Goal: Task Accomplishment & Management: Use online tool/utility

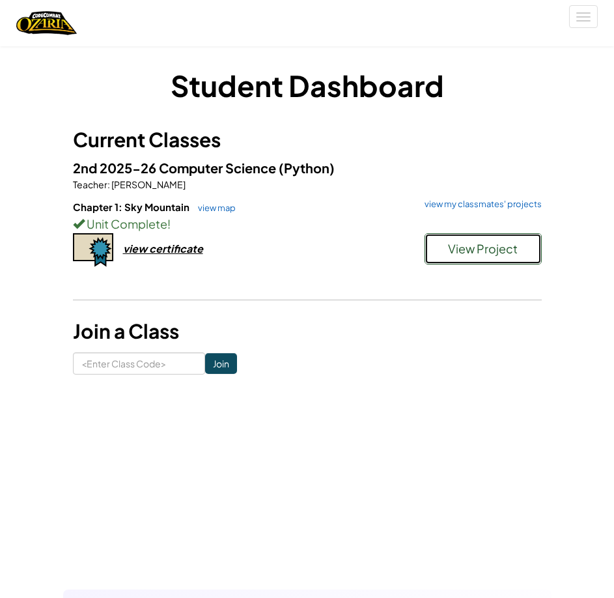
click at [468, 248] on span "View Project" at bounding box center [483, 248] width 70 height 15
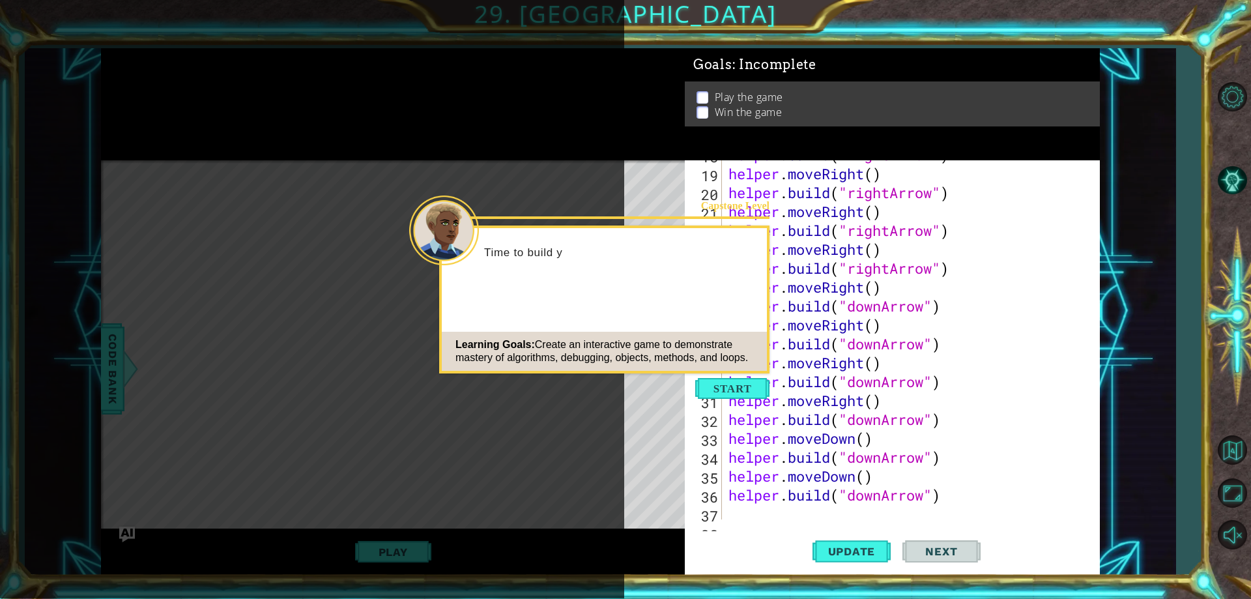
scroll to position [453, 0]
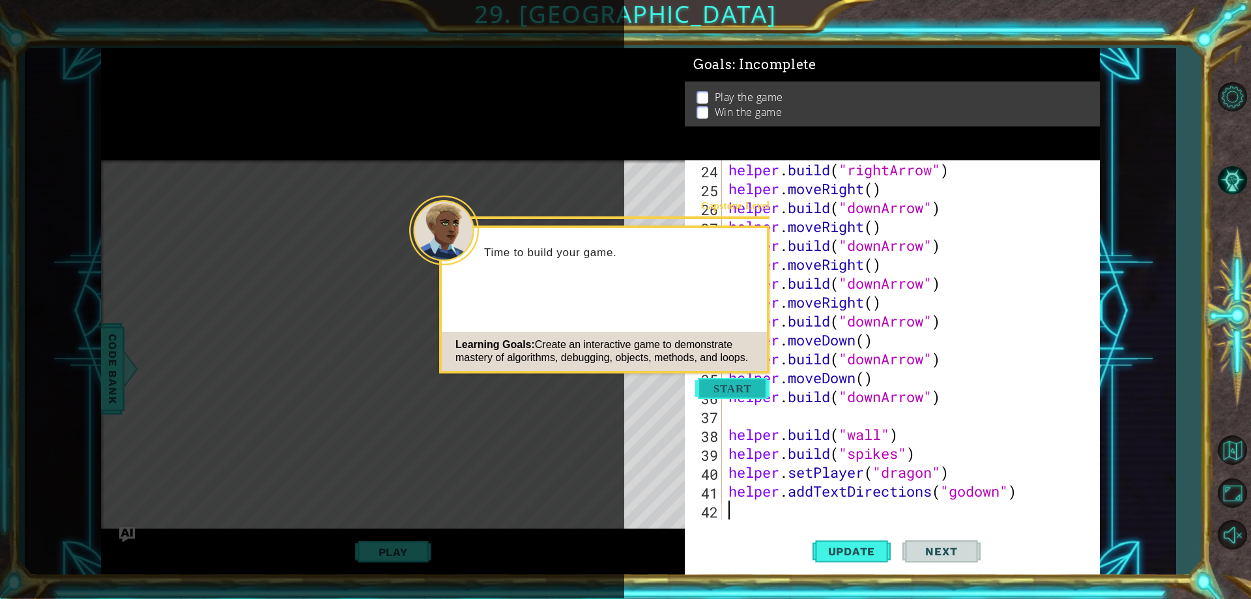
click at [726, 392] on button "Start" at bounding box center [732, 388] width 74 height 21
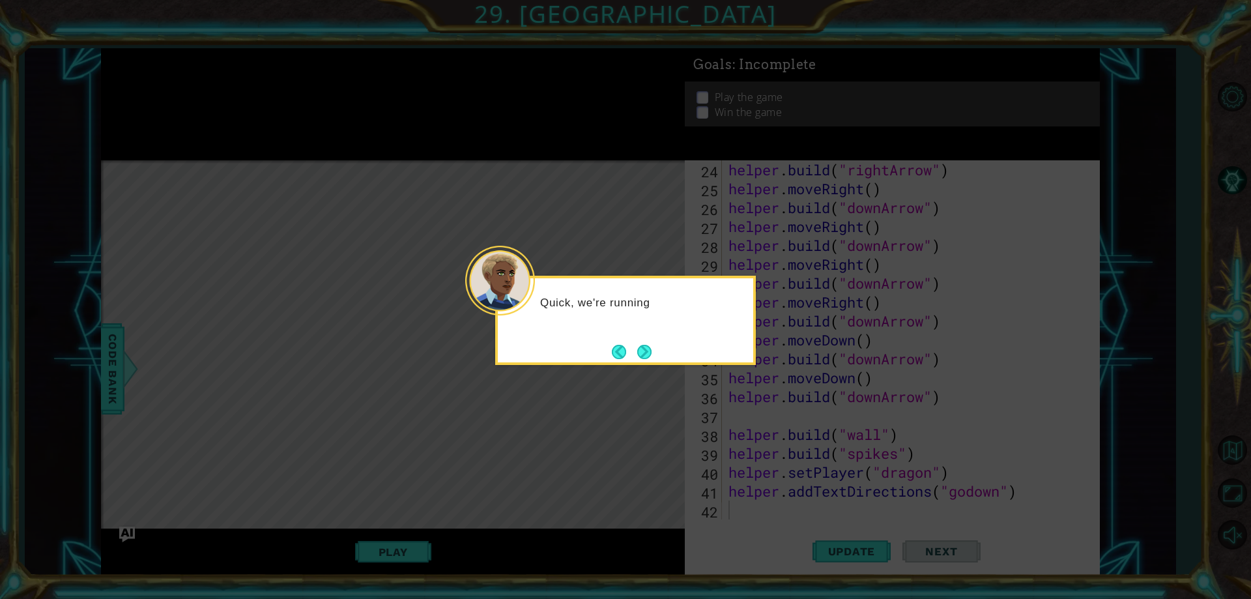
click at [643, 346] on button "Next" at bounding box center [644, 352] width 14 height 14
click at [637, 347] on button "Next" at bounding box center [644, 352] width 14 height 14
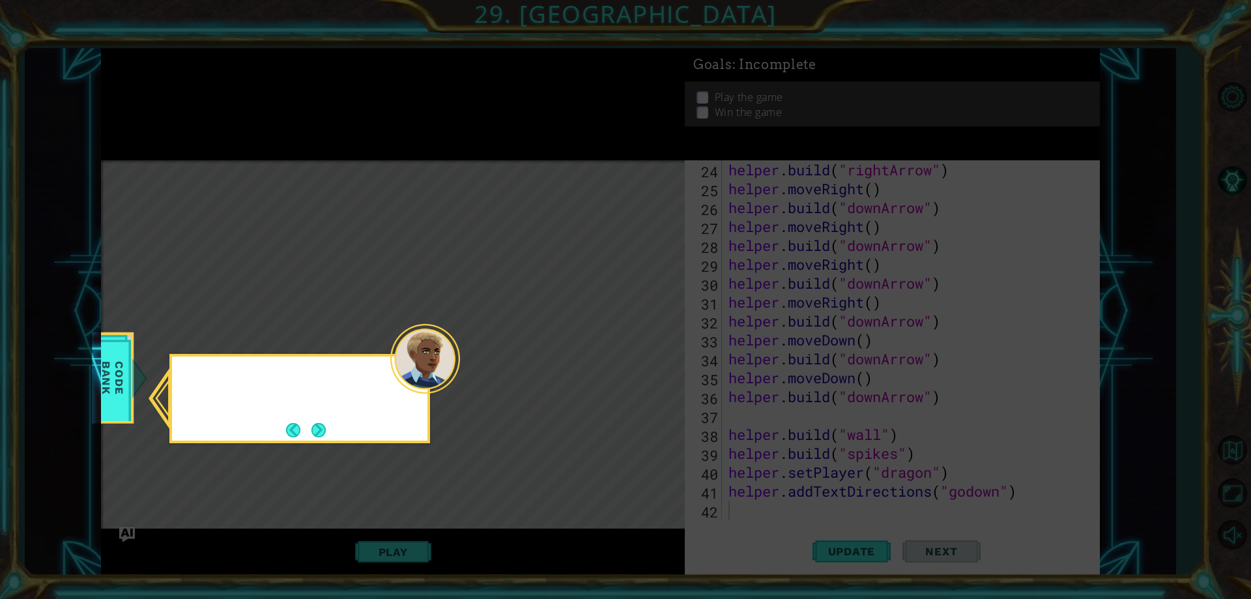
click at [644, 350] on icon at bounding box center [625, 299] width 1251 height 599
click at [335, 418] on div "Check out the" at bounding box center [299, 398] width 261 height 89
click at [320, 432] on button "Next" at bounding box center [318, 430] width 14 height 14
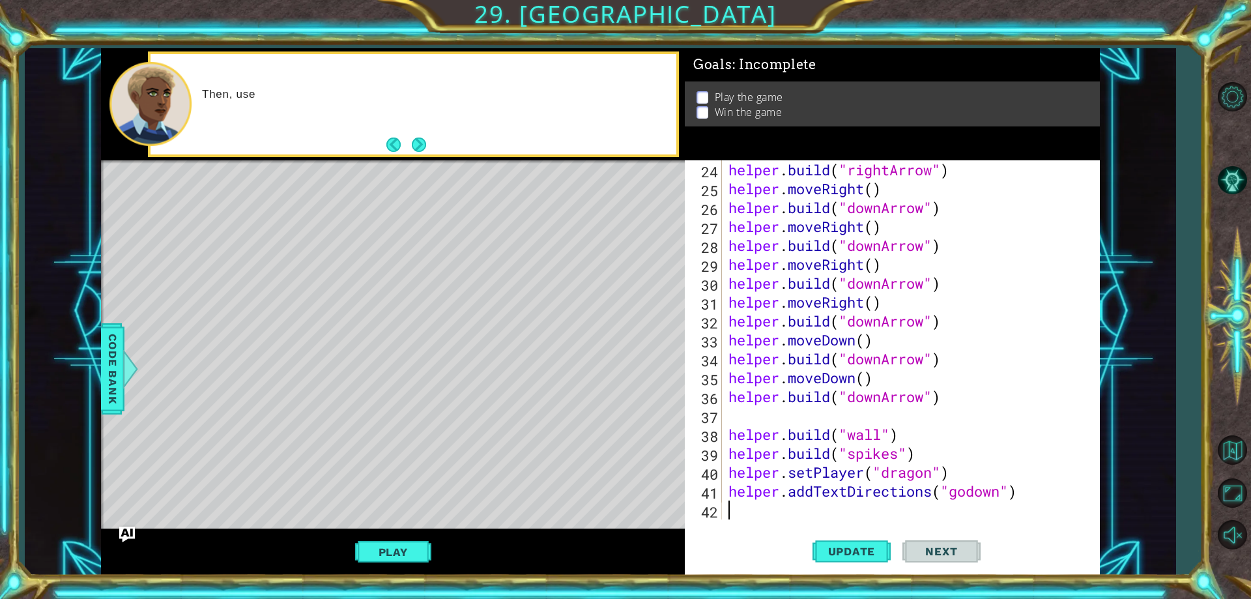
click at [804, 439] on div "helper . build ( "rightArrow" ) helper . moveRight ( ) helper . build ( "downAr…" at bounding box center [909, 358] width 366 height 397
click at [1000, 471] on div "helper . build ( "rightArrow" ) helper . moveRight ( ) helper . build ( "downAr…" at bounding box center [909, 358] width 366 height 397
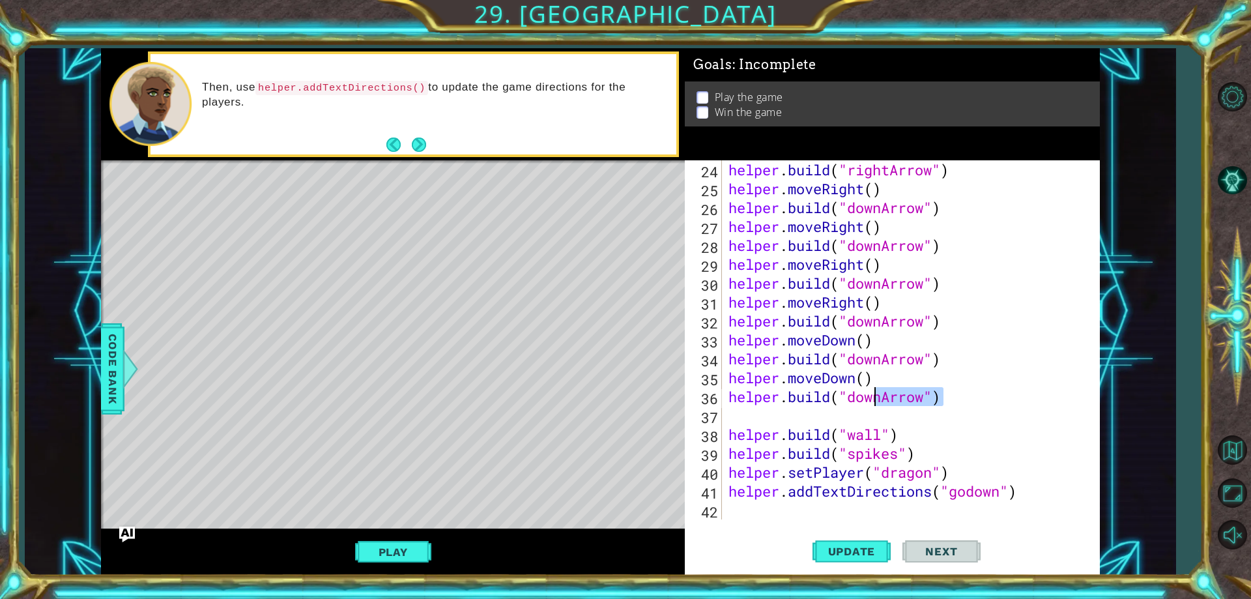
drag, startPoint x: 961, startPoint y: 399, endPoint x: 799, endPoint y: 398, distance: 162.2
click at [799, 398] on div "helper . build ( "rightArrow" ) helper . moveRight ( ) helper . build ( "downAr…" at bounding box center [909, 358] width 366 height 397
click at [798, 395] on div "helper . build ( "rightArrow" ) helper . moveRight ( ) helper . build ( "downAr…" at bounding box center [906, 339] width 360 height 359
click at [1043, 494] on div "helper . build ( "rightArrow" ) helper . moveRight ( ) helper . build ( "downAr…" at bounding box center [909, 358] width 366 height 397
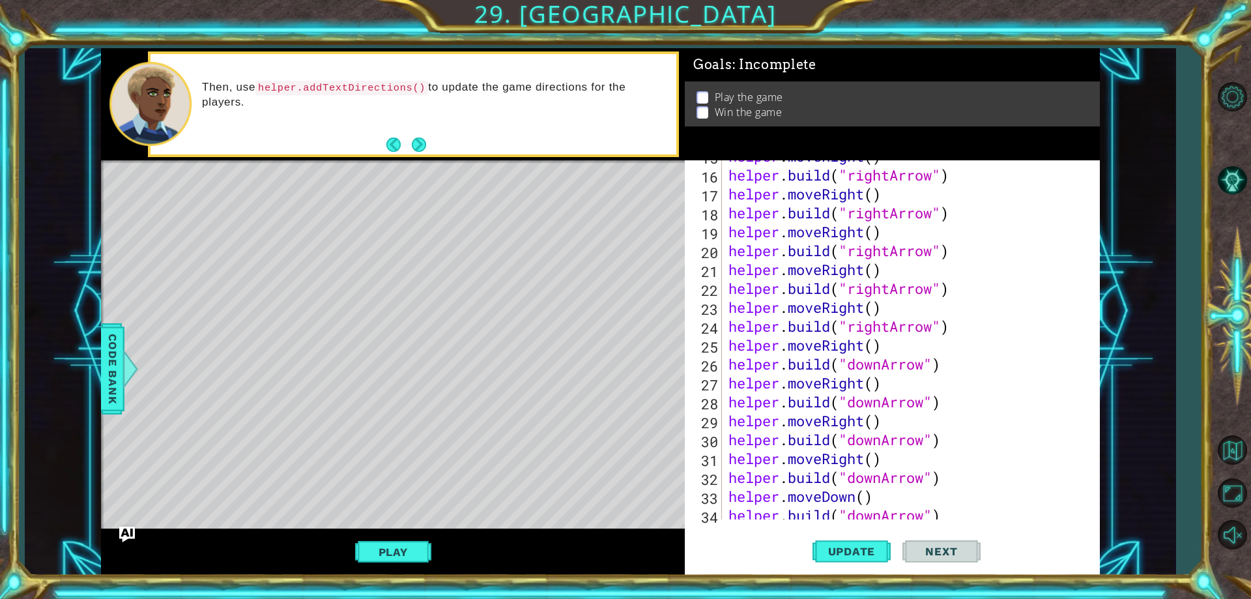
type textarea "[DOMAIN_NAME]("downArrow")"
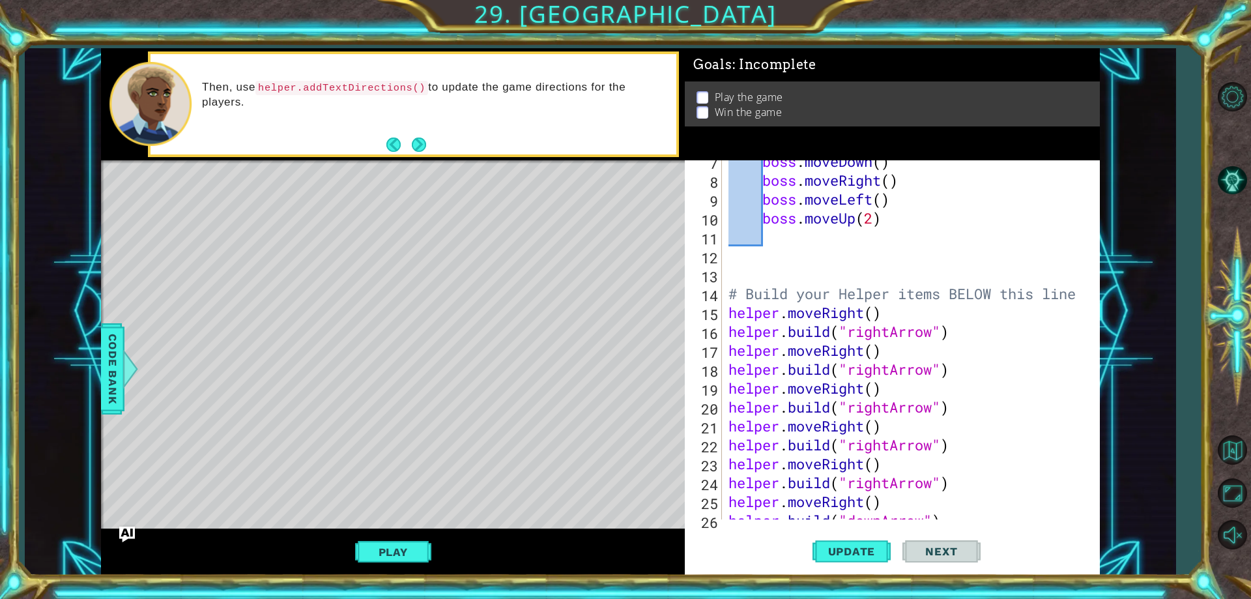
scroll to position [0, 0]
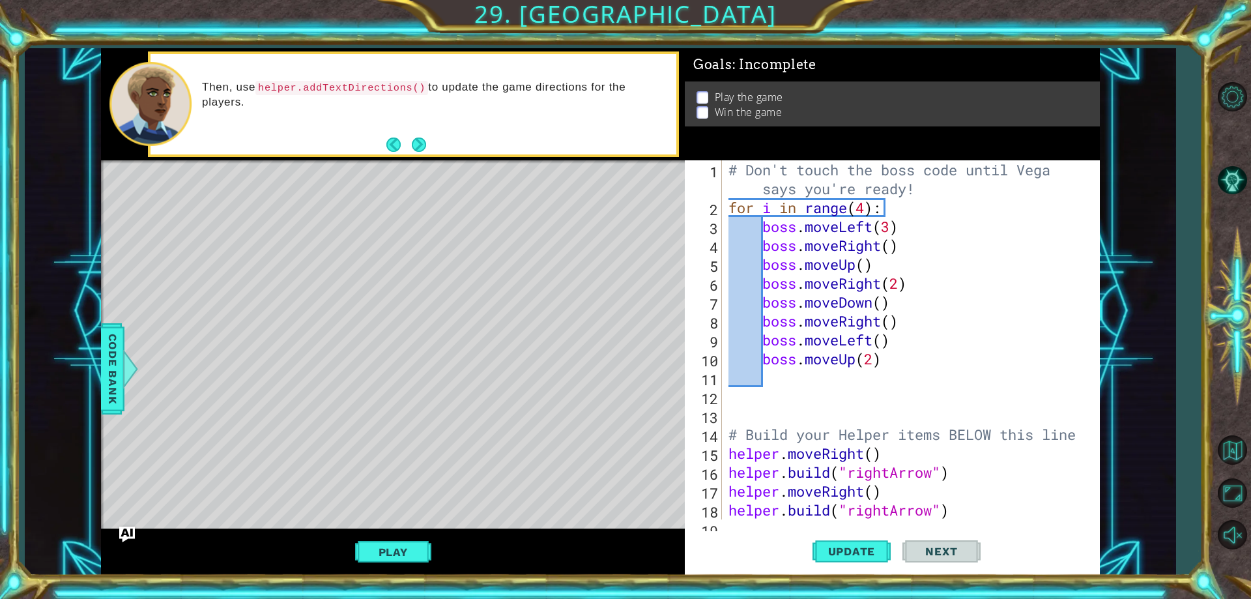
click at [954, 382] on div "# Don't touch the boss code until [PERSON_NAME] says you're ready! for i in ran…" at bounding box center [909, 368] width 366 height 416
click at [981, 364] on div "# Don't touch the boss code until [PERSON_NAME] says you're ready! for i in ran…" at bounding box center [909, 368] width 366 height 416
type textarea "boss.moveUp(2)"
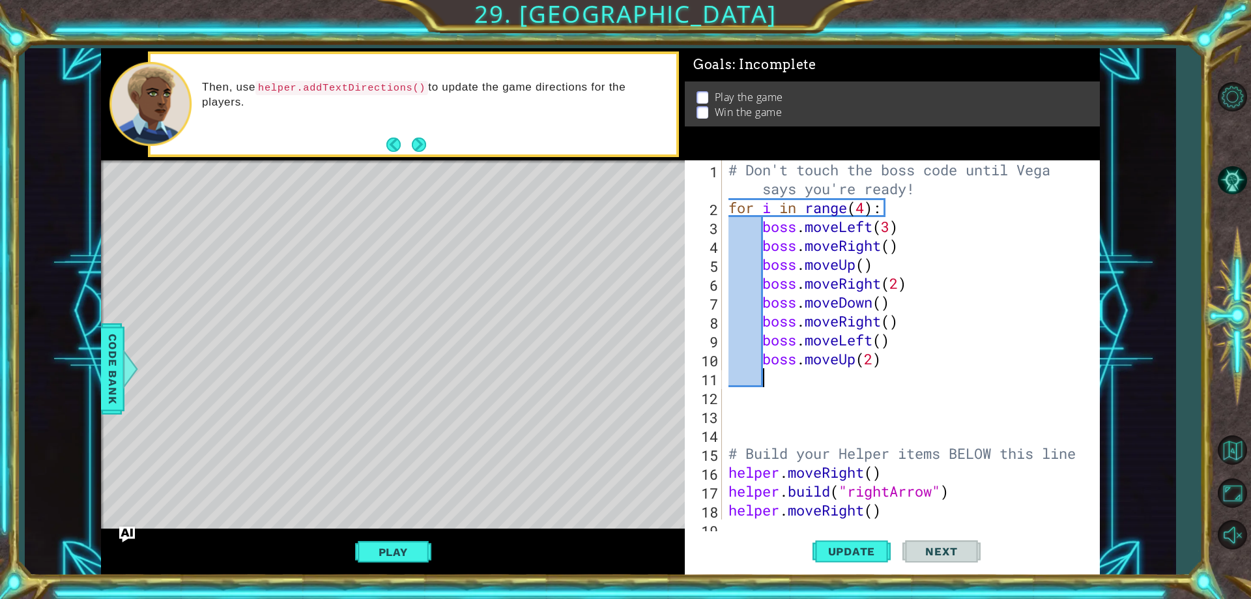
click at [862, 207] on div "# Don't touch the boss code until [PERSON_NAME] says you're ready! for i in ran…" at bounding box center [909, 368] width 366 height 416
click at [949, 336] on div "# Don't touch the boss code until [PERSON_NAME] says you're ready! for i in ran…" at bounding box center [909, 368] width 366 height 416
click at [957, 362] on div "# Don't touch the boss code until [PERSON_NAME] says you're ready! for i in ran…" at bounding box center [909, 368] width 366 height 416
type textarea "boss.moveUp(2)"
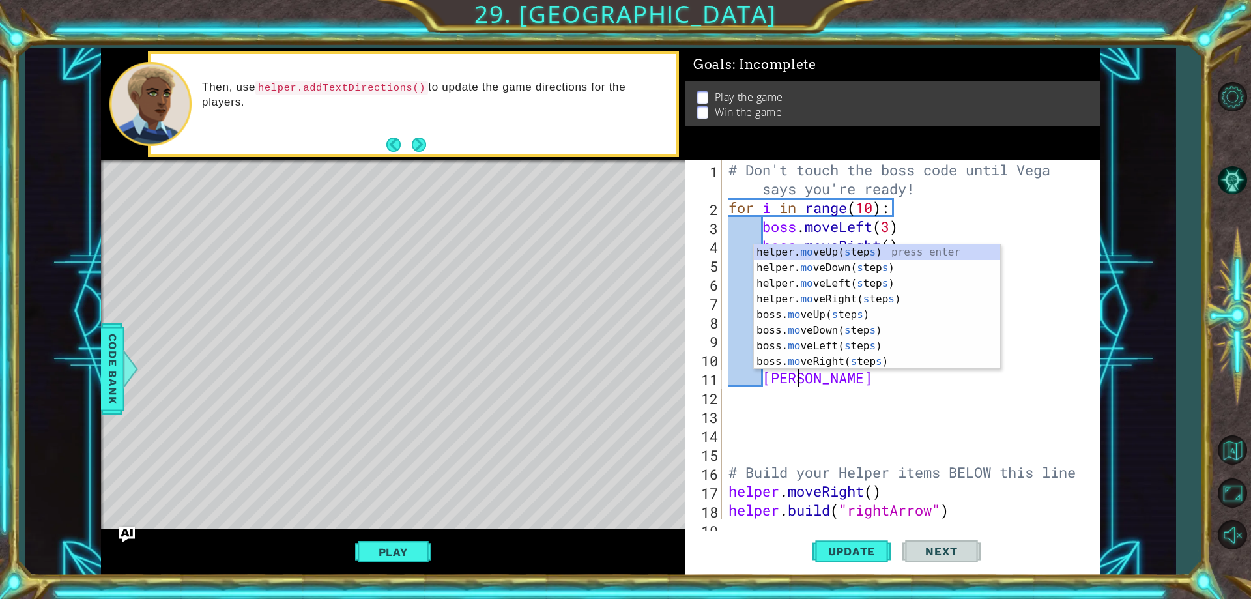
scroll to position [0, 3]
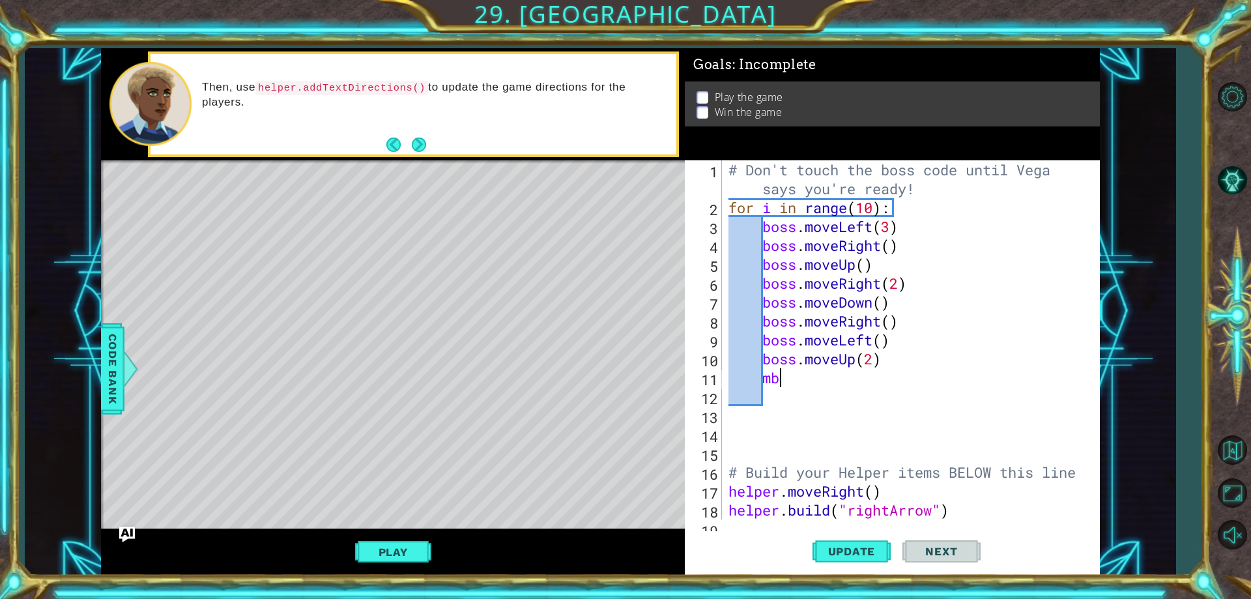
type textarea "m"
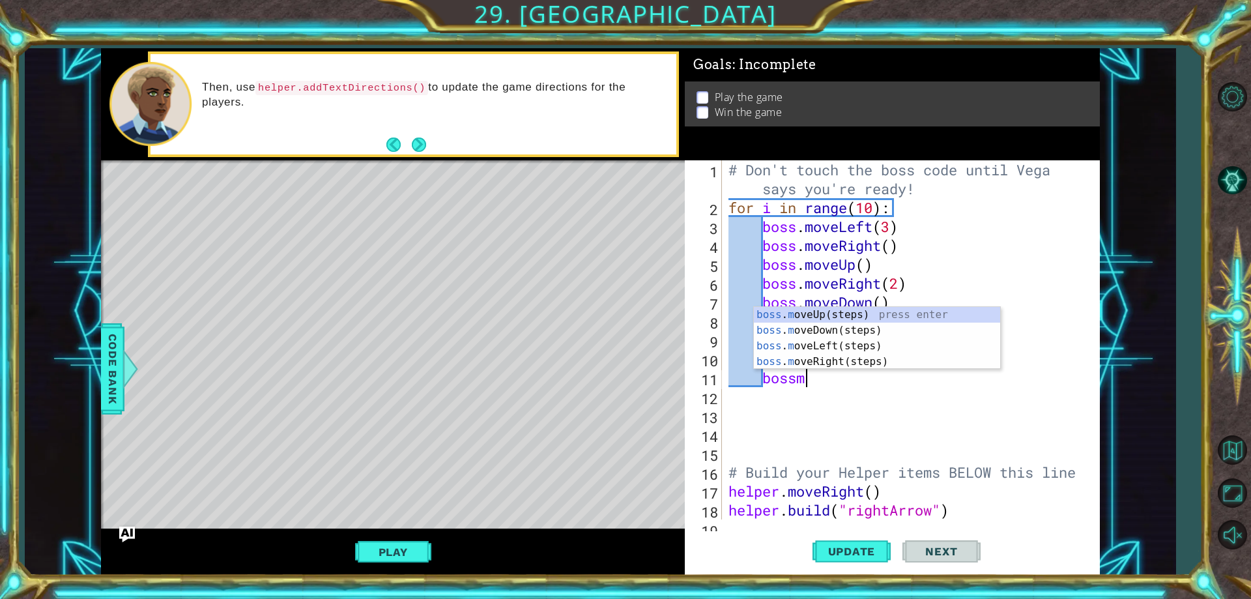
type textarea "bossmd"
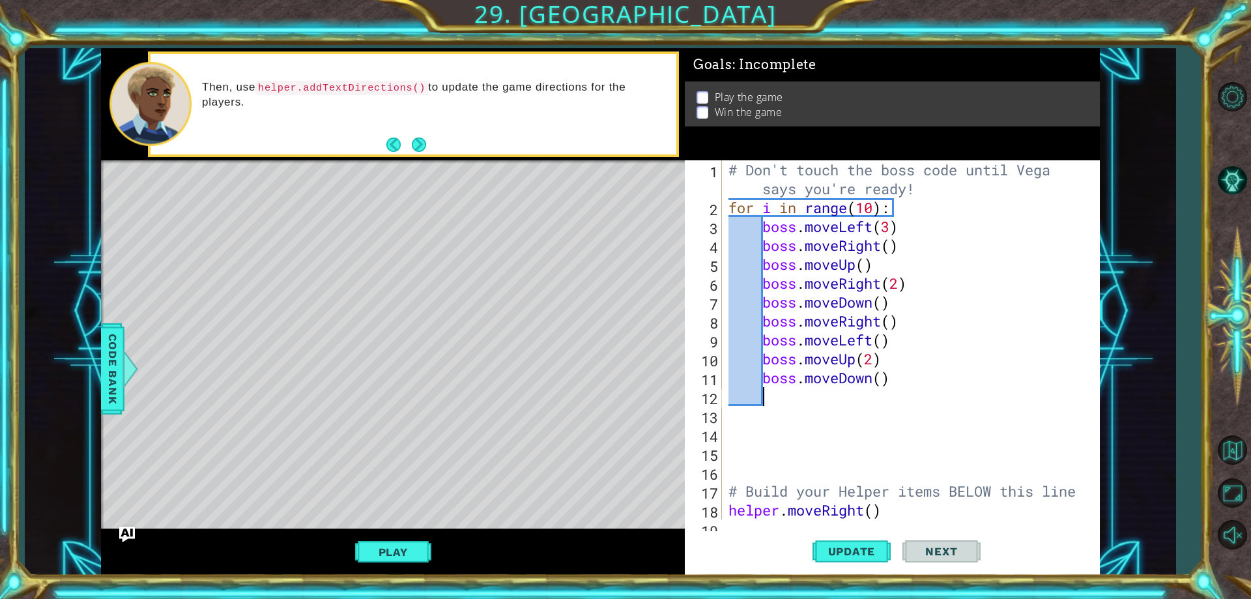
scroll to position [0, 1]
click at [883, 380] on div "# Don't touch the boss code until [PERSON_NAME] says you're ready! for i in ran…" at bounding box center [909, 368] width 366 height 416
click at [389, 546] on button "Play" at bounding box center [393, 551] width 76 height 25
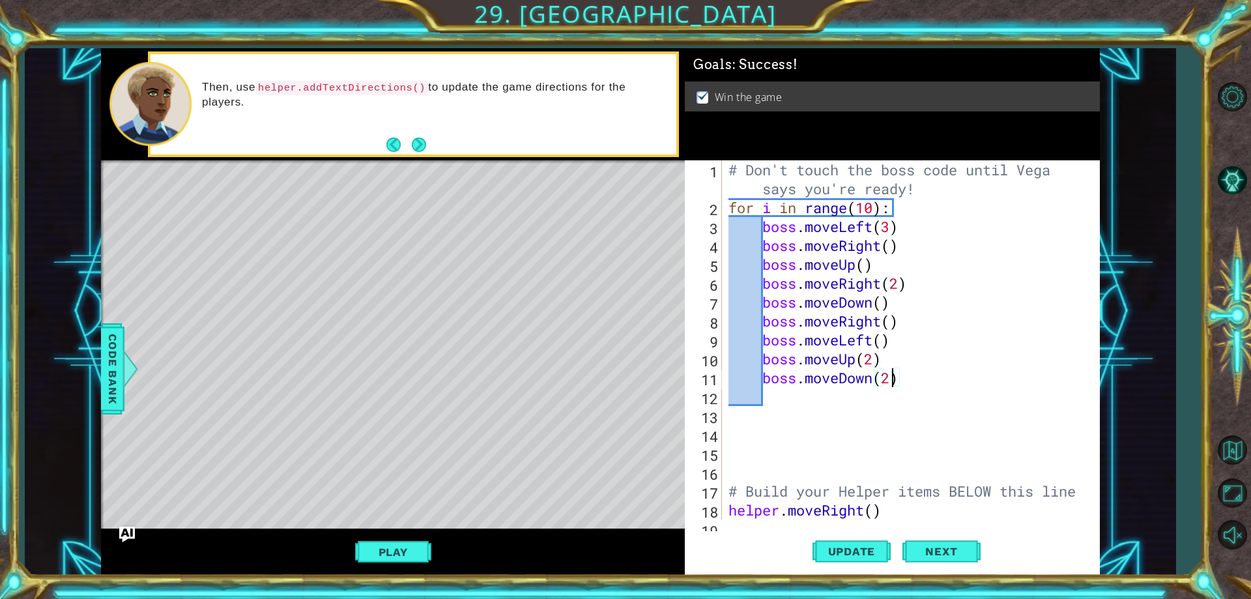
drag, startPoint x: 551, startPoint y: 573, endPoint x: 983, endPoint y: 277, distance: 523.0
click at [983, 277] on div "# Don't touch the boss code until [PERSON_NAME] says you're ready! for i in ran…" at bounding box center [909, 368] width 366 height 416
type textarea "boss.moveRight(2)"
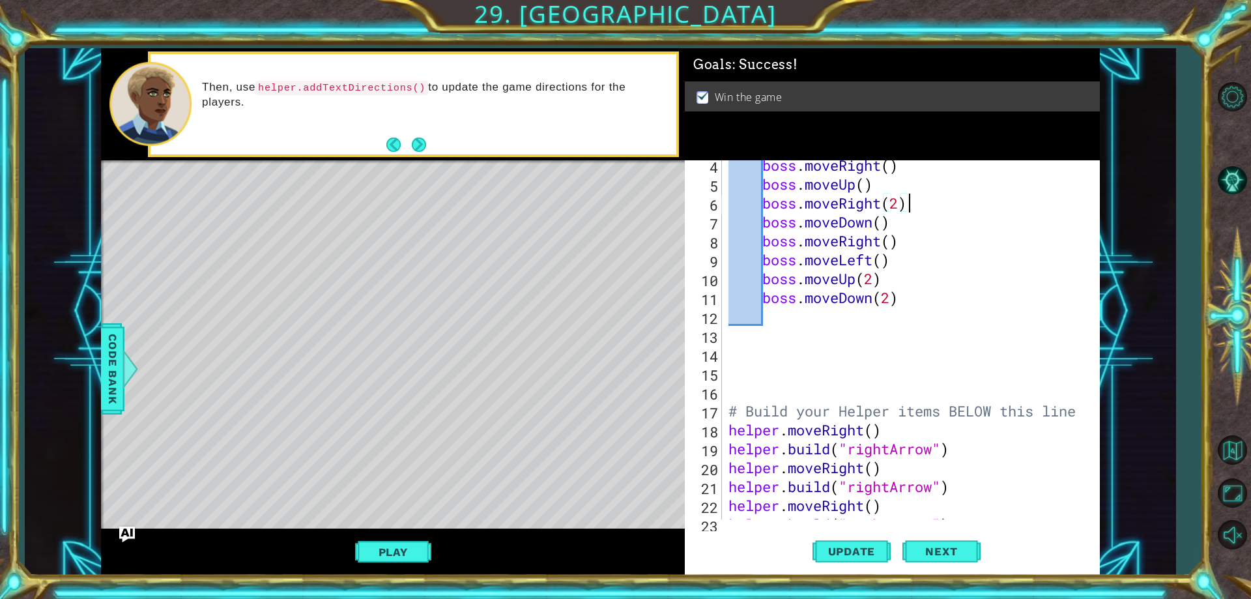
scroll to position [41, 0]
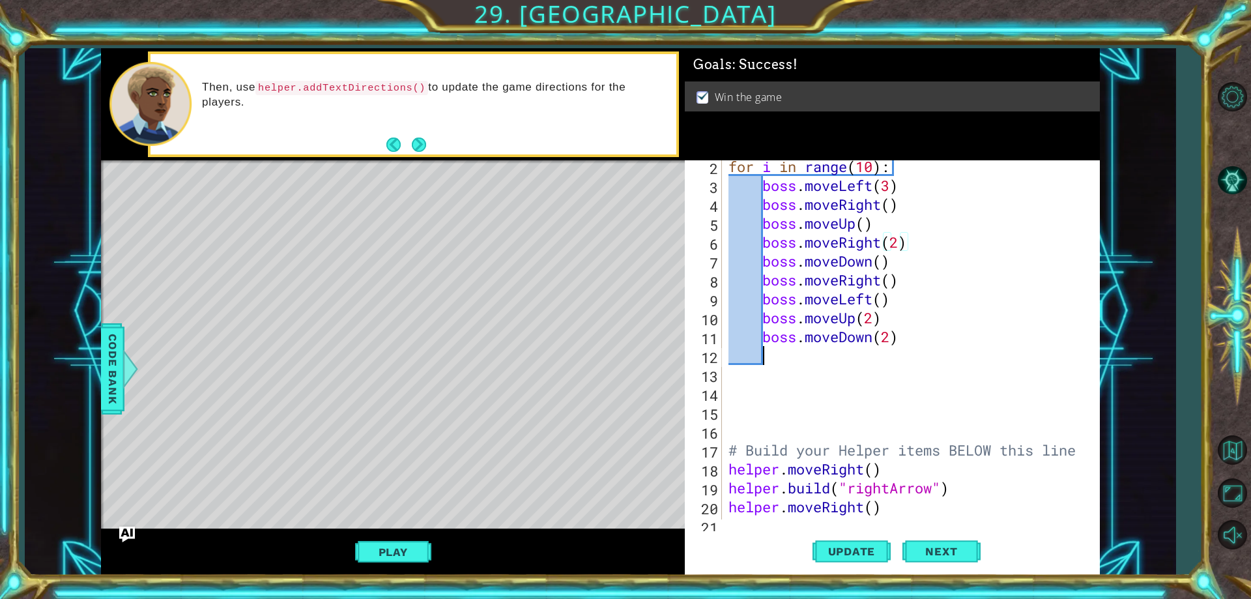
click at [942, 347] on div "for i in range ( 10 ) : boss . moveLeft ( 3 ) boss . moveRight ( ) boss . moveU…" at bounding box center [909, 355] width 366 height 397
click at [939, 337] on div "for i in range ( 10 ) : boss . moveLeft ( 3 ) boss . moveRight ( ) boss . moveU…" at bounding box center [909, 355] width 366 height 397
drag, startPoint x: 907, startPoint y: 246, endPoint x: 895, endPoint y: 240, distance: 13.4
click at [901, 244] on div "for i in range ( 10 ) : boss . moveLeft ( 3 ) boss . moveRight ( ) boss . moveU…" at bounding box center [909, 355] width 366 height 397
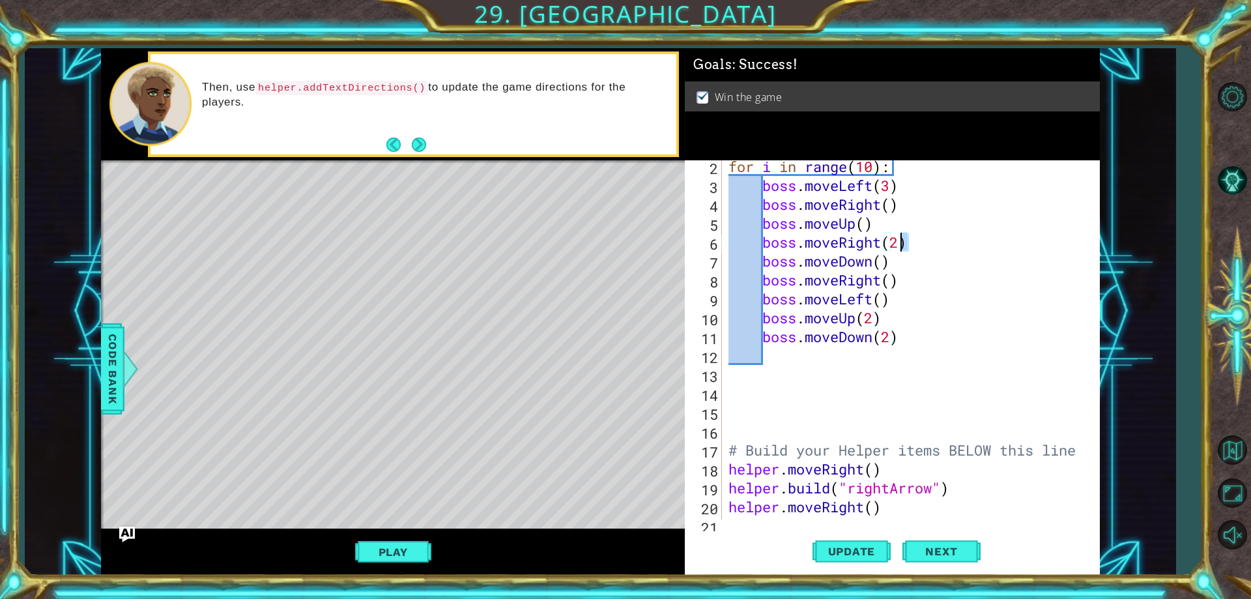
click at [895, 240] on div "for i in range ( 10 ) : boss . moveLeft ( 3 ) boss . moveRight ( ) boss . moveU…" at bounding box center [909, 355] width 366 height 397
click at [902, 244] on div "for i in range ( 10 ) : boss . moveLeft ( 3 ) boss . moveRight ( ) boss . moveU…" at bounding box center [909, 355] width 366 height 397
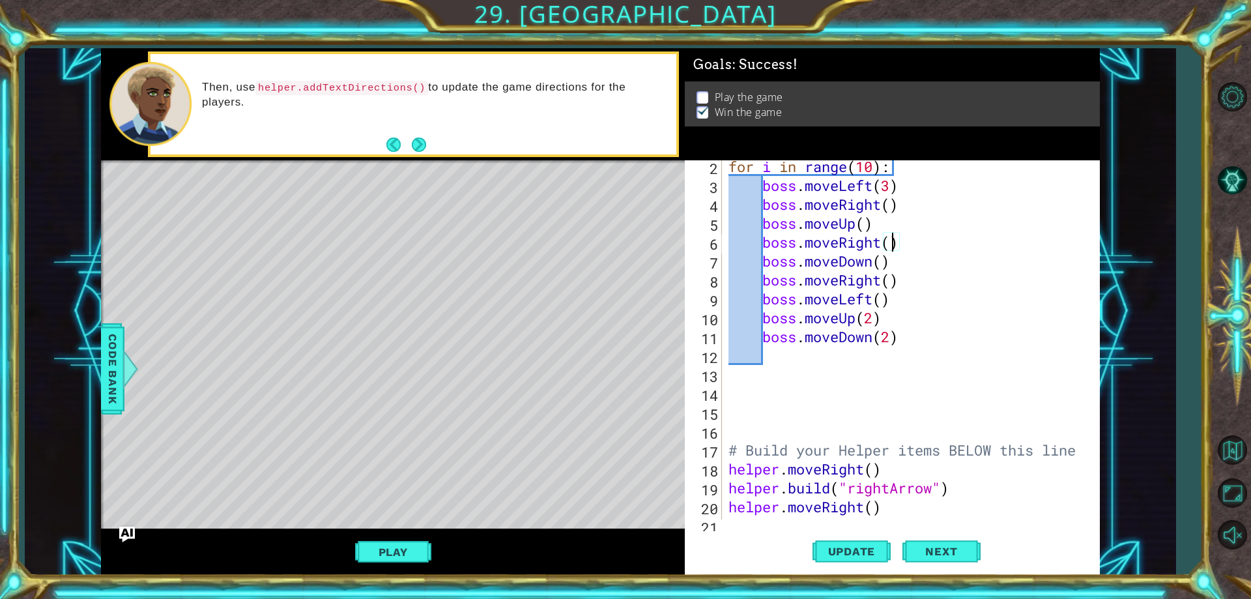
scroll to position [0, 8]
click at [974, 249] on div "for i in range ( 10 ) : boss . moveLeft ( 3 ) boss . moveRight ( ) boss . moveU…" at bounding box center [909, 355] width 366 height 397
click at [948, 286] on div "for i in range ( 10 ) : boss . moveLeft ( 3 ) boss . moveRight ( ) boss . moveU…" at bounding box center [909, 355] width 366 height 397
click at [941, 306] on div "for i in range ( 10 ) : boss . moveLeft ( 3 ) boss . moveRight ( ) boss . moveU…" at bounding box center [909, 355] width 366 height 397
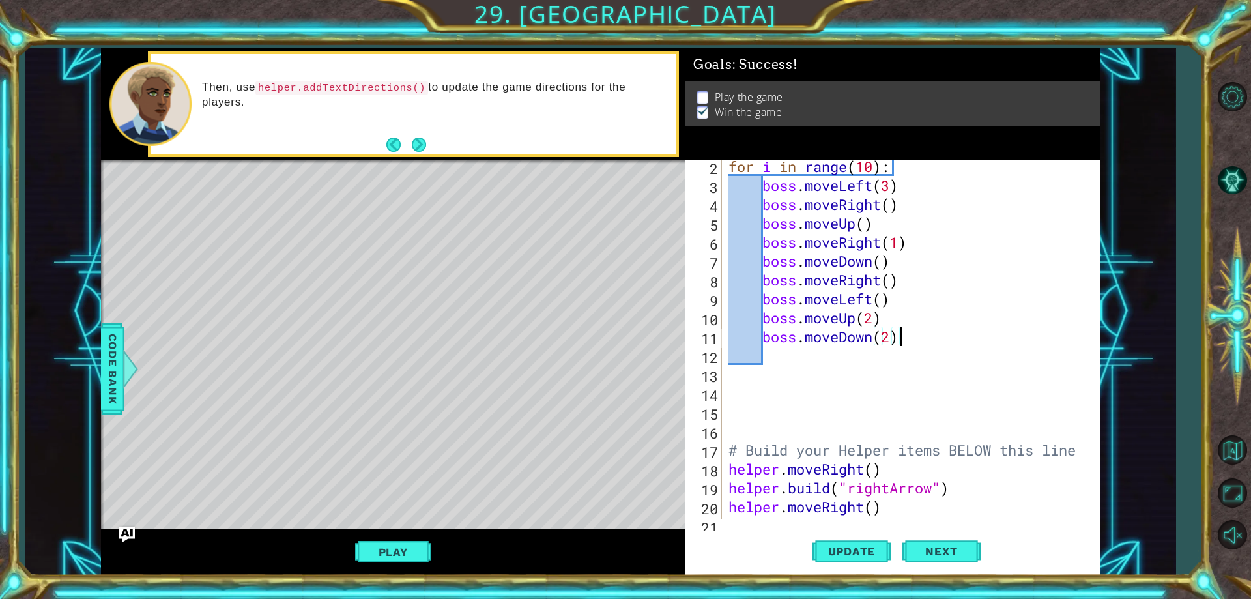
click at [940, 339] on div "for i in range ( 10 ) : boss . moveLeft ( 3 ) boss . moveRight ( ) boss . moveU…" at bounding box center [909, 355] width 366 height 397
type textarea "boss.moveDown(2)"
click at [940, 339] on div "for i in range ( 10 ) : boss . moveLeft ( 3 ) boss . moveRight ( ) boss . moveU…" at bounding box center [909, 355] width 366 height 397
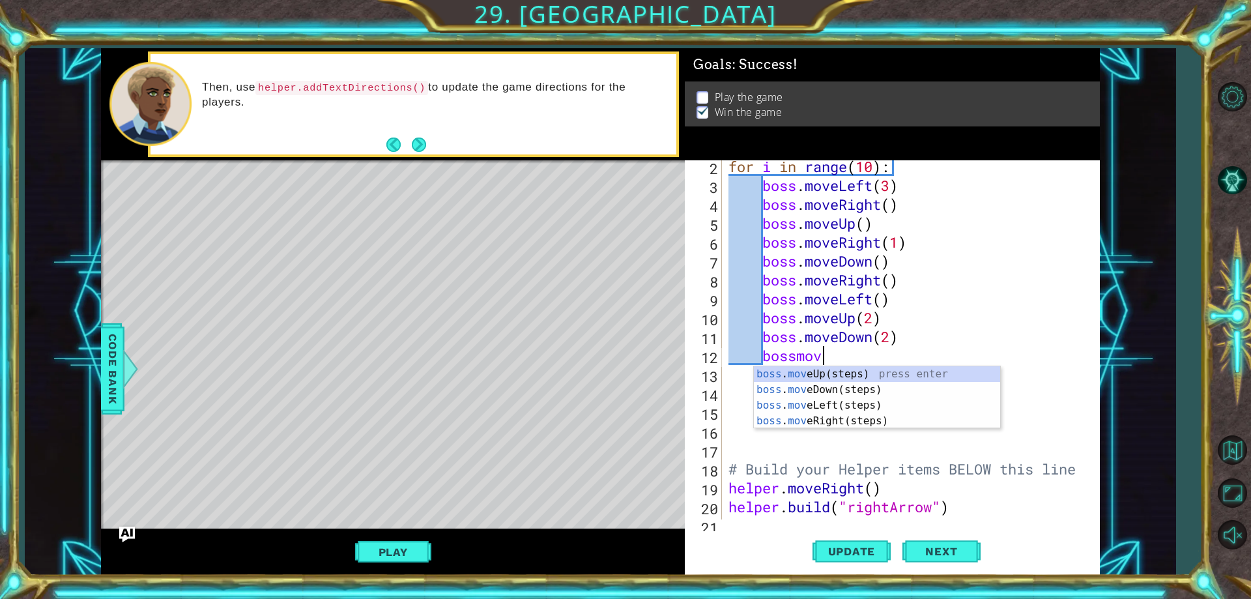
type textarea "bossmovr"
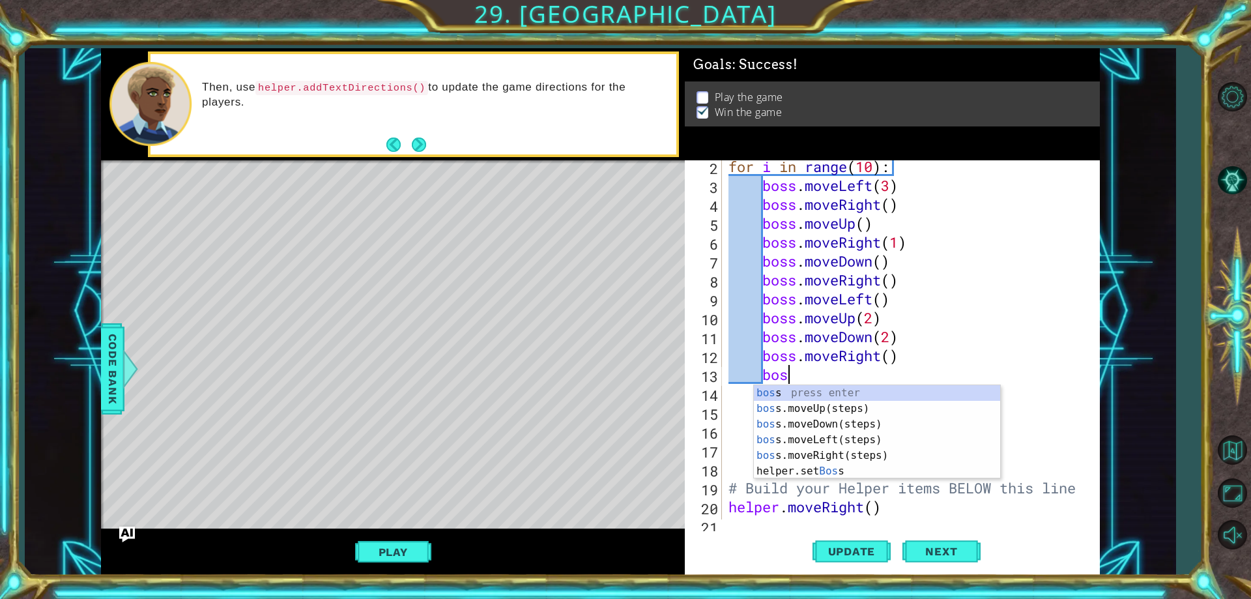
scroll to position [0, 3]
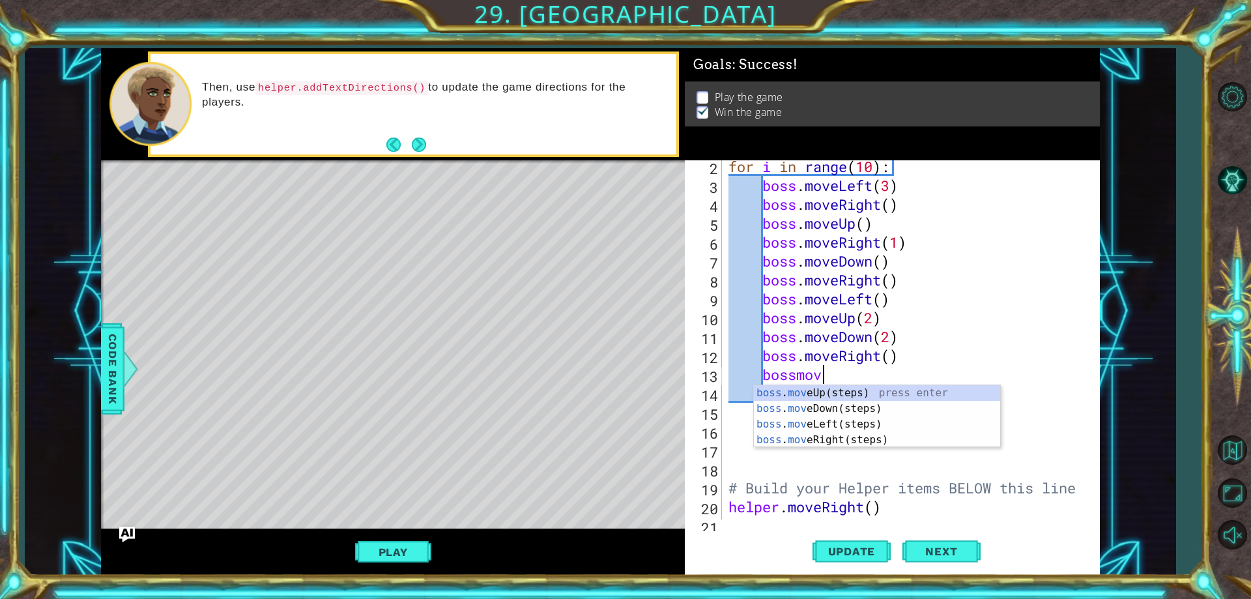
type textarea "bossmovl"
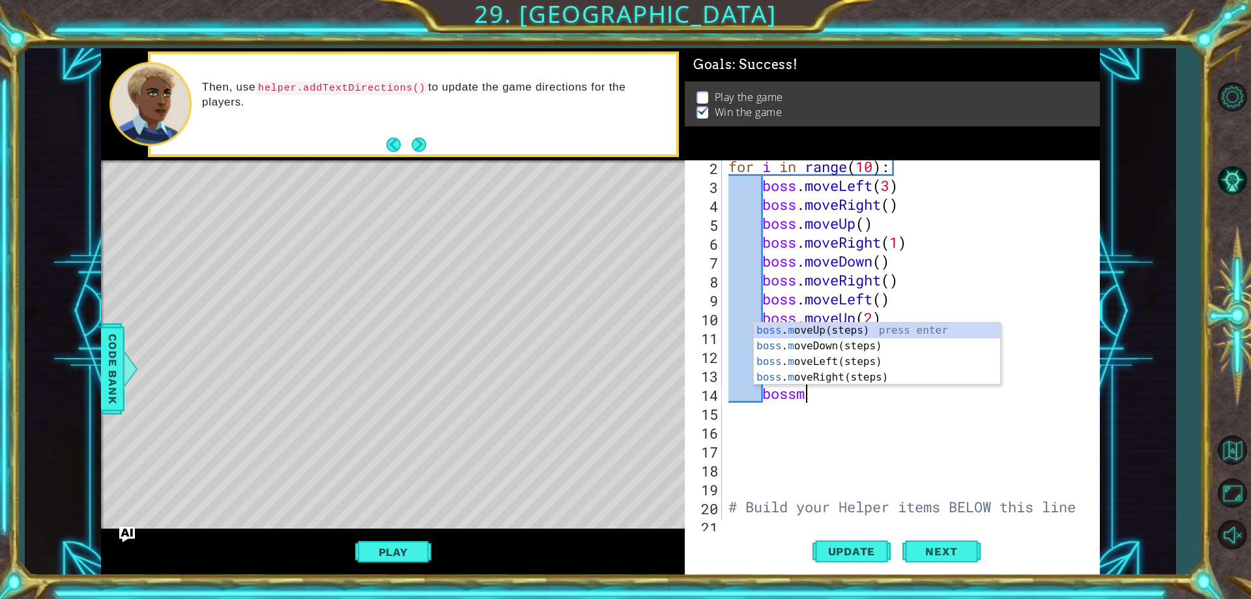
type textarea "bossmu"
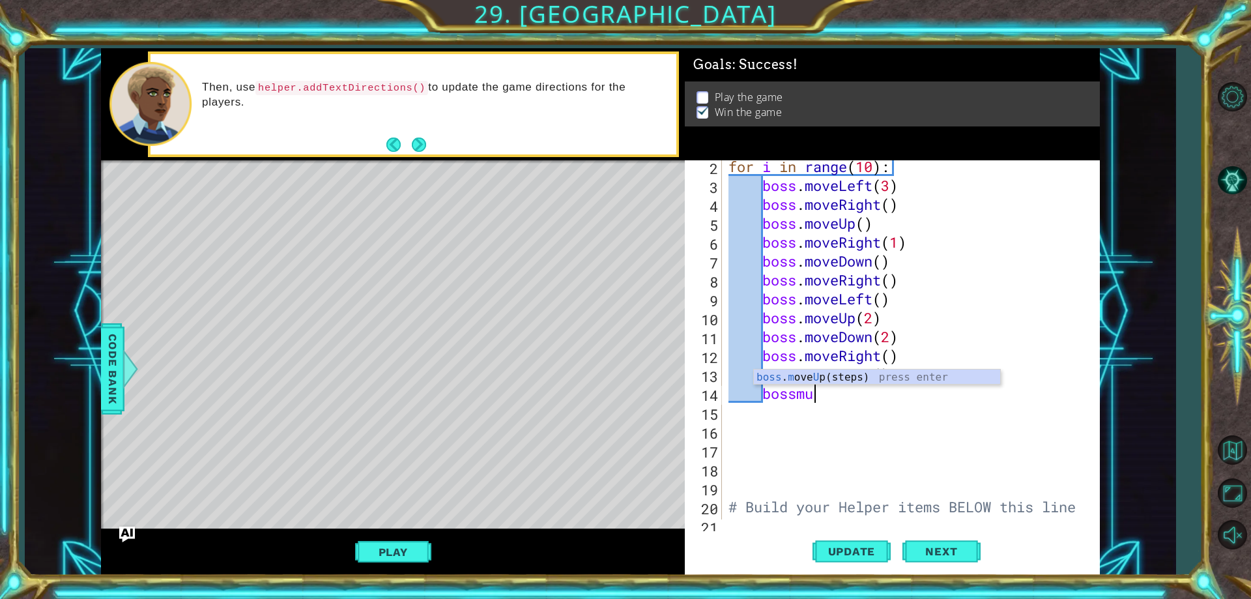
scroll to position [0, 1]
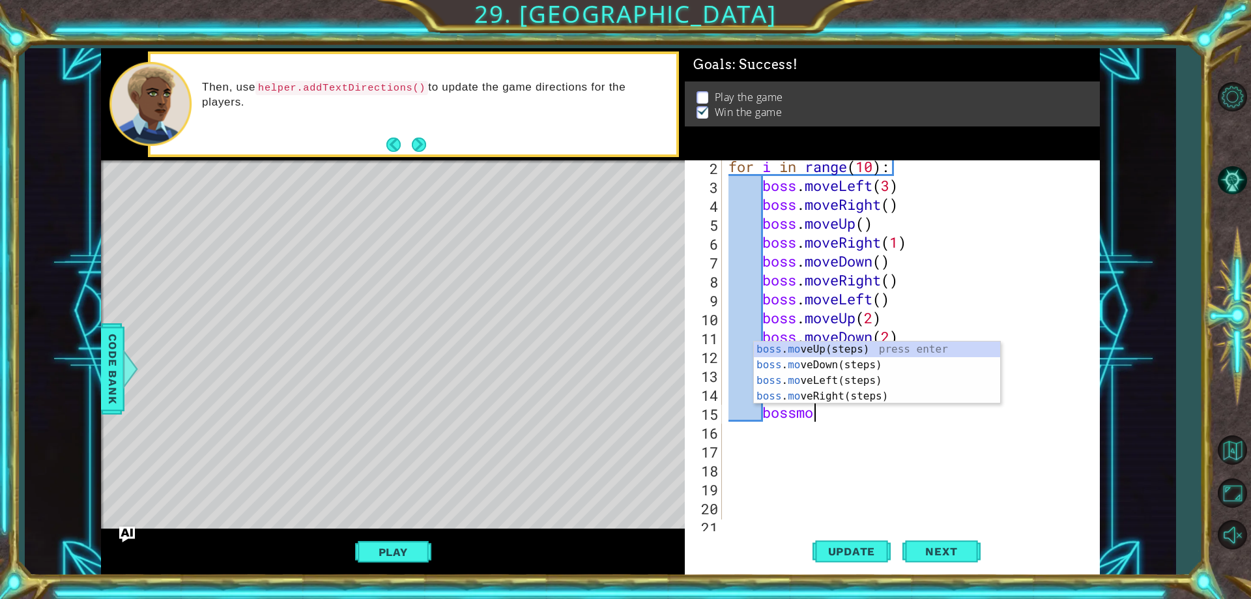
type textarea "bossmor"
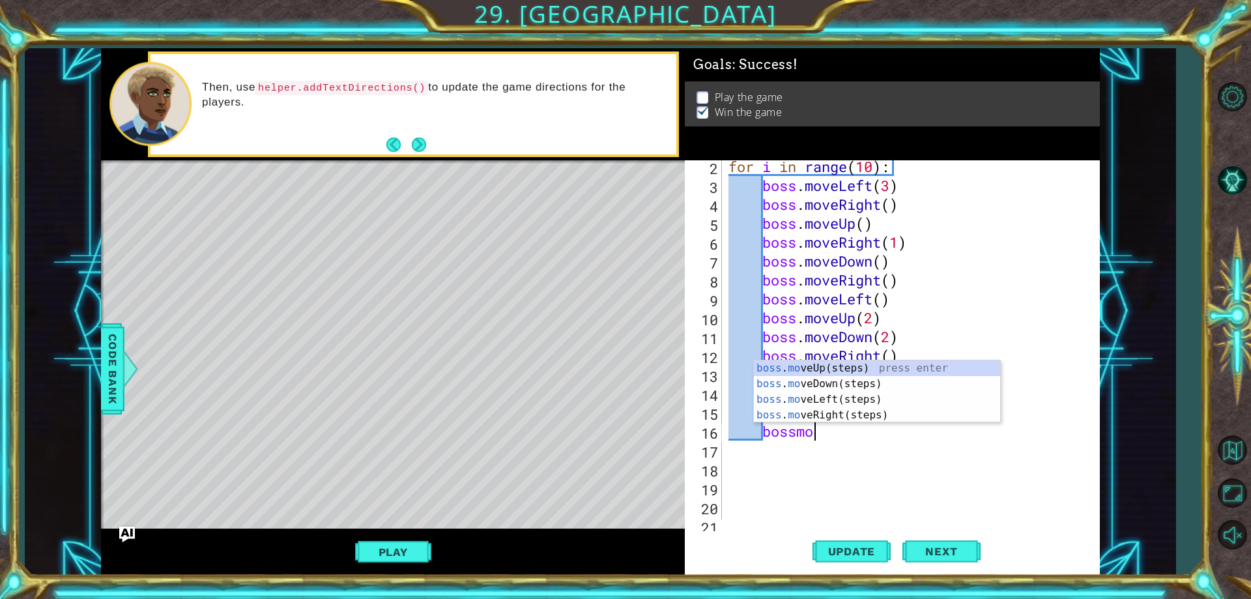
type textarea "bossmod"
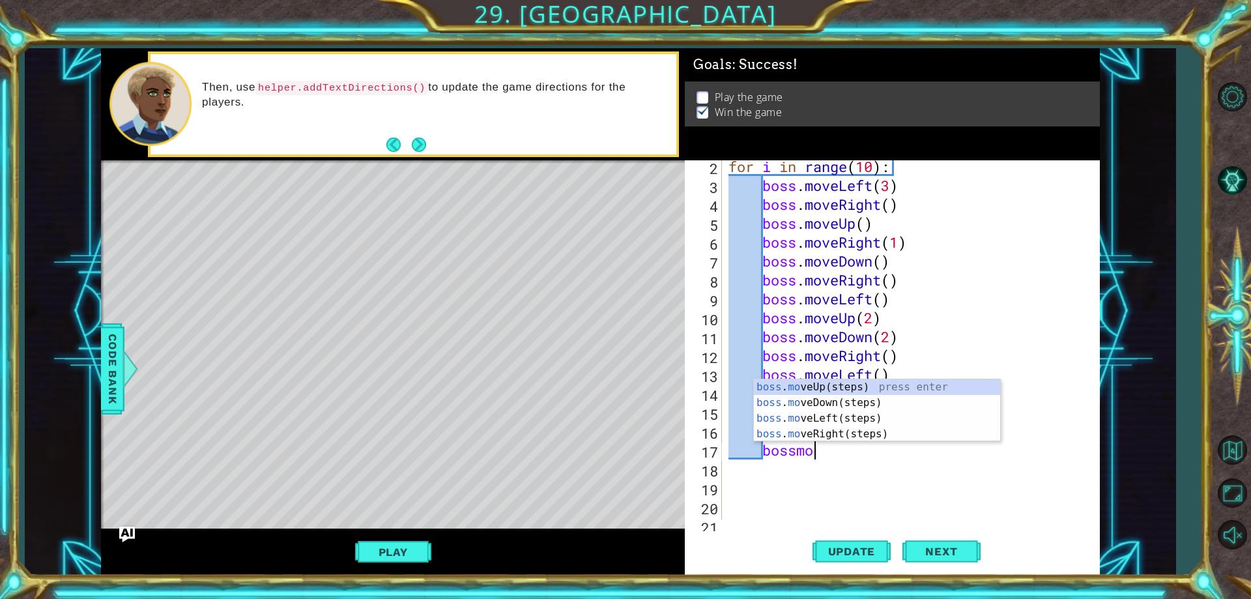
scroll to position [0, 3]
type textarea "bossmol"
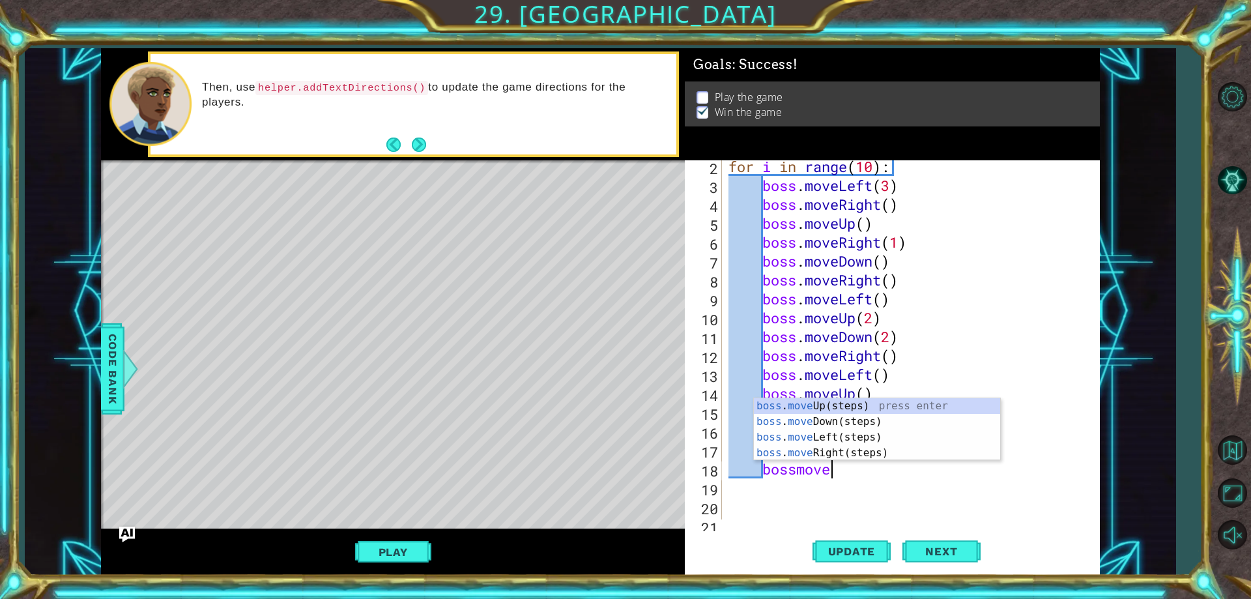
type textarea "bossmover"
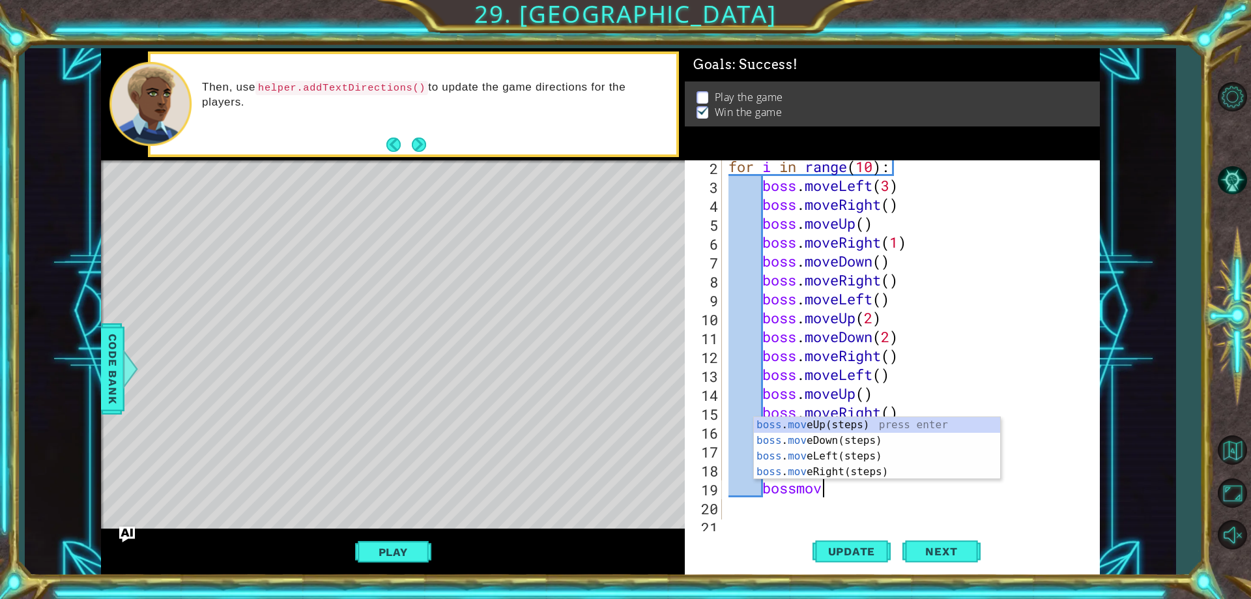
scroll to position [0, 4]
type textarea "bossmovu"
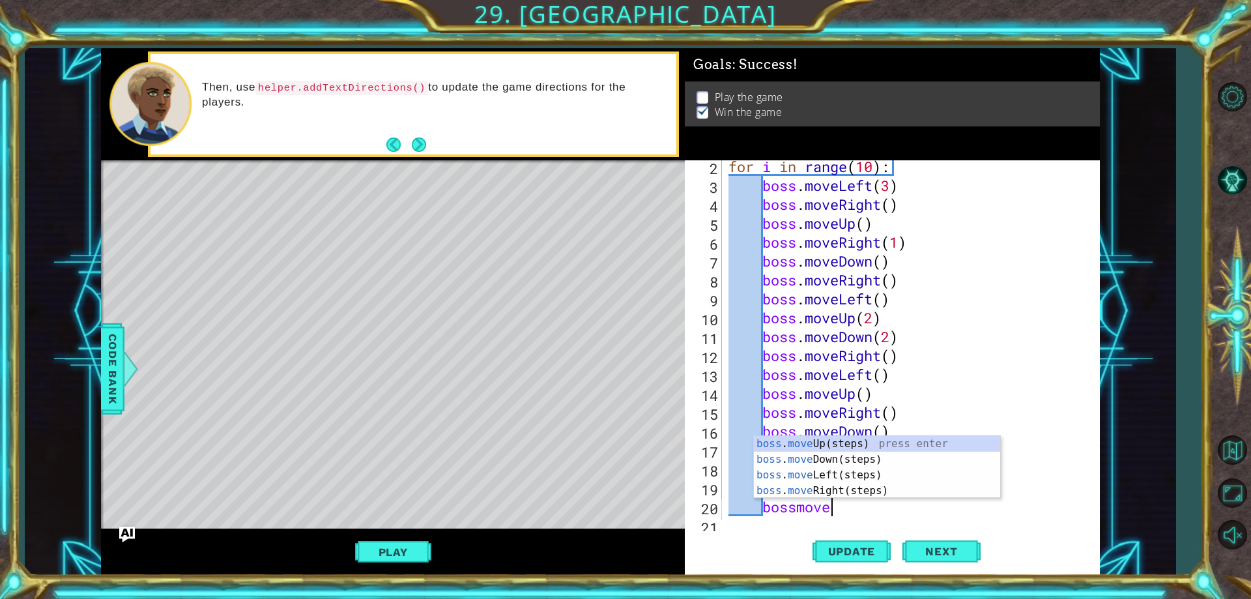
type textarea "bossmoved"
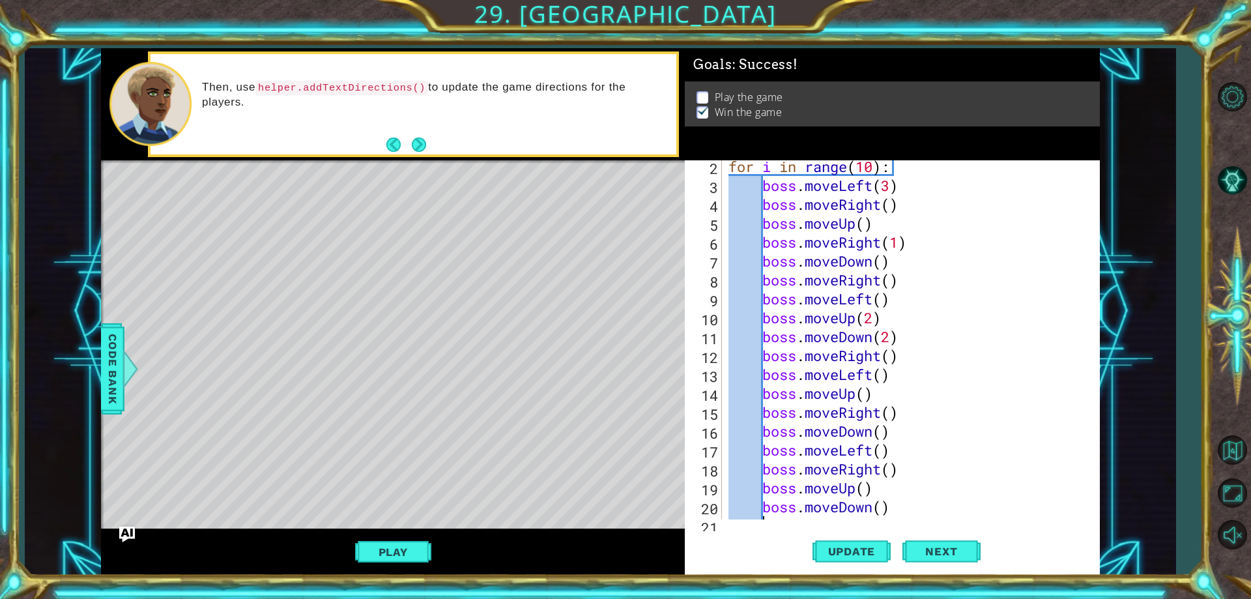
scroll to position [57, 0]
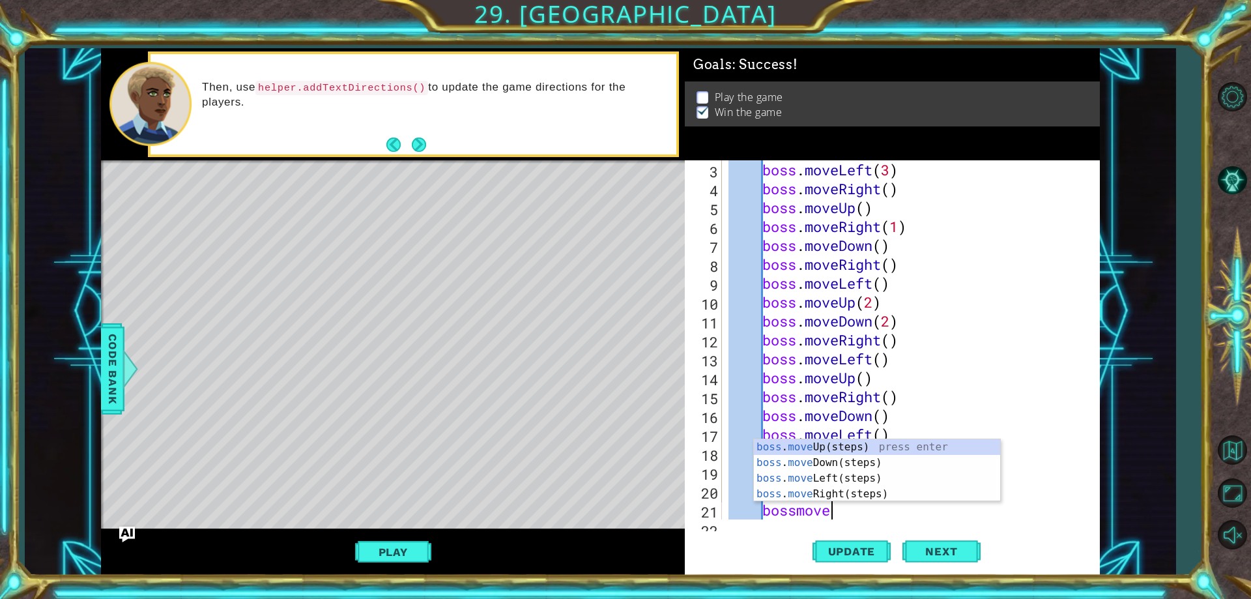
type textarea "bossmovel"
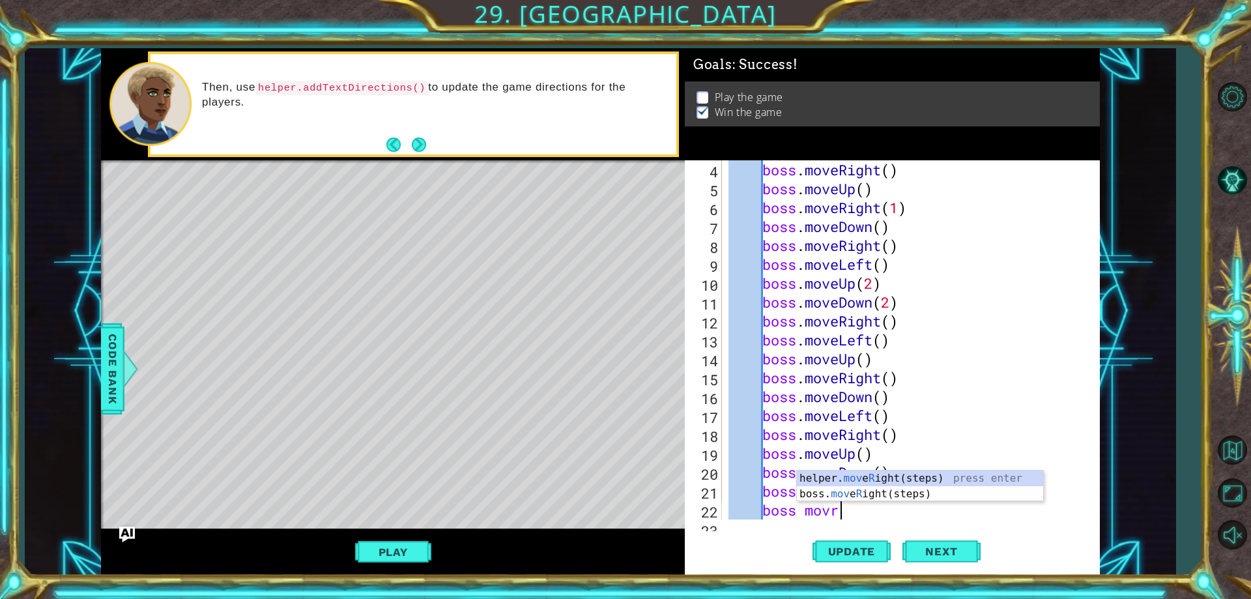
scroll to position [0, 5]
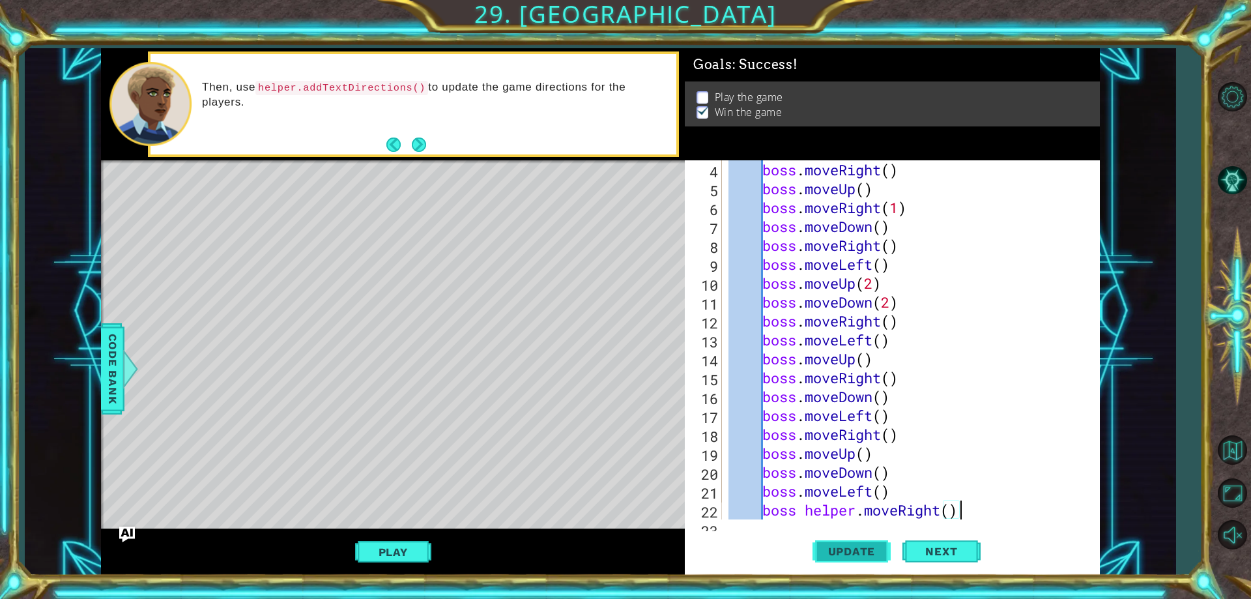
click at [870, 558] on button "Update" at bounding box center [851, 552] width 78 height 42
click at [861, 554] on span "Update" at bounding box center [852, 551] width 74 height 13
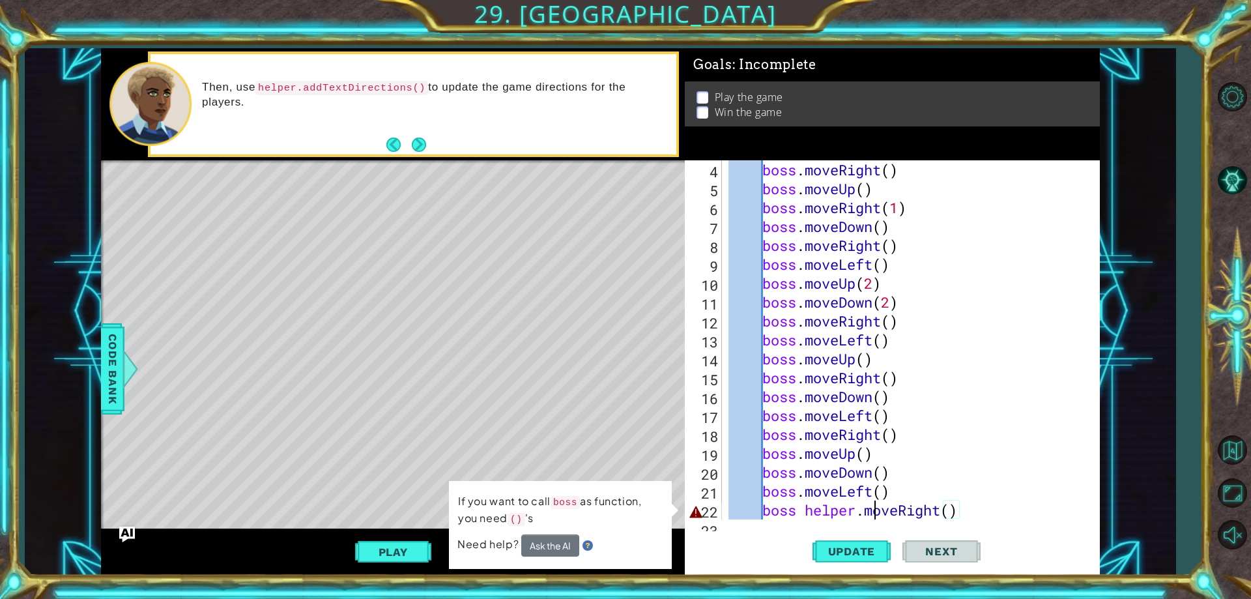
drag, startPoint x: 875, startPoint y: 515, endPoint x: 866, endPoint y: 511, distance: 9.7
click at [874, 515] on div "boss . moveRight ( ) boss . moveUp ( ) boss . moveRight ( 1 ) boss . moveDown (…" at bounding box center [909, 358] width 366 height 397
click at [858, 507] on div "boss . moveRight ( ) boss . moveUp ( ) boss . moveRight ( 1 ) boss . moveDown (…" at bounding box center [909, 358] width 366 height 397
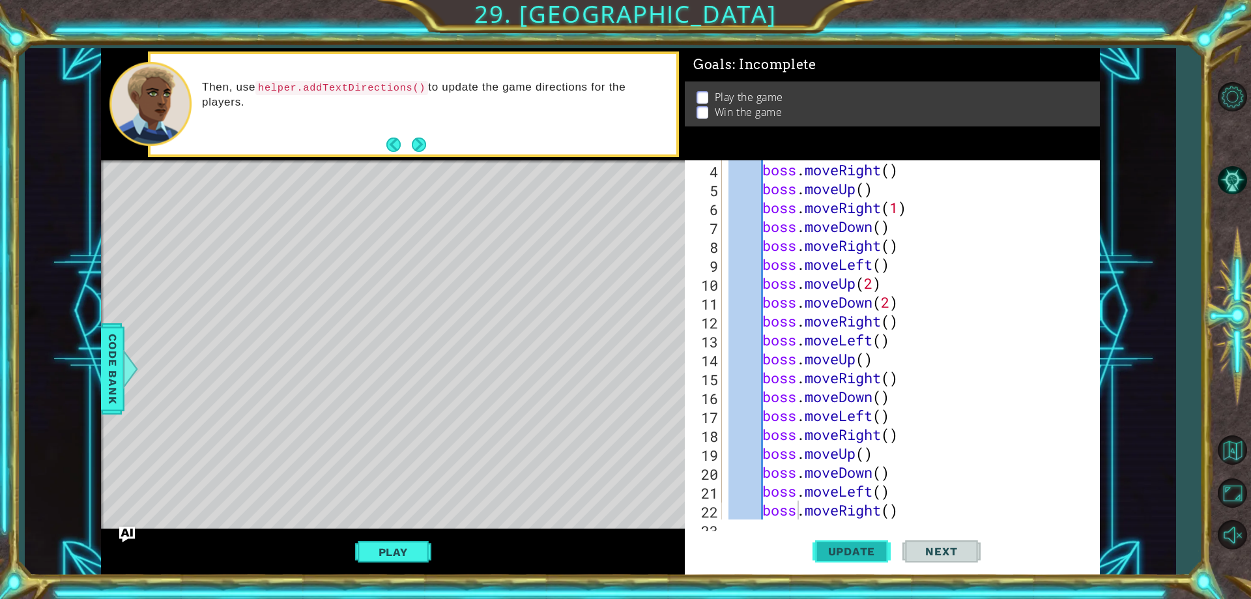
click at [843, 549] on span "Update" at bounding box center [852, 551] width 74 height 13
click at [378, 547] on button "Play" at bounding box center [393, 551] width 76 height 25
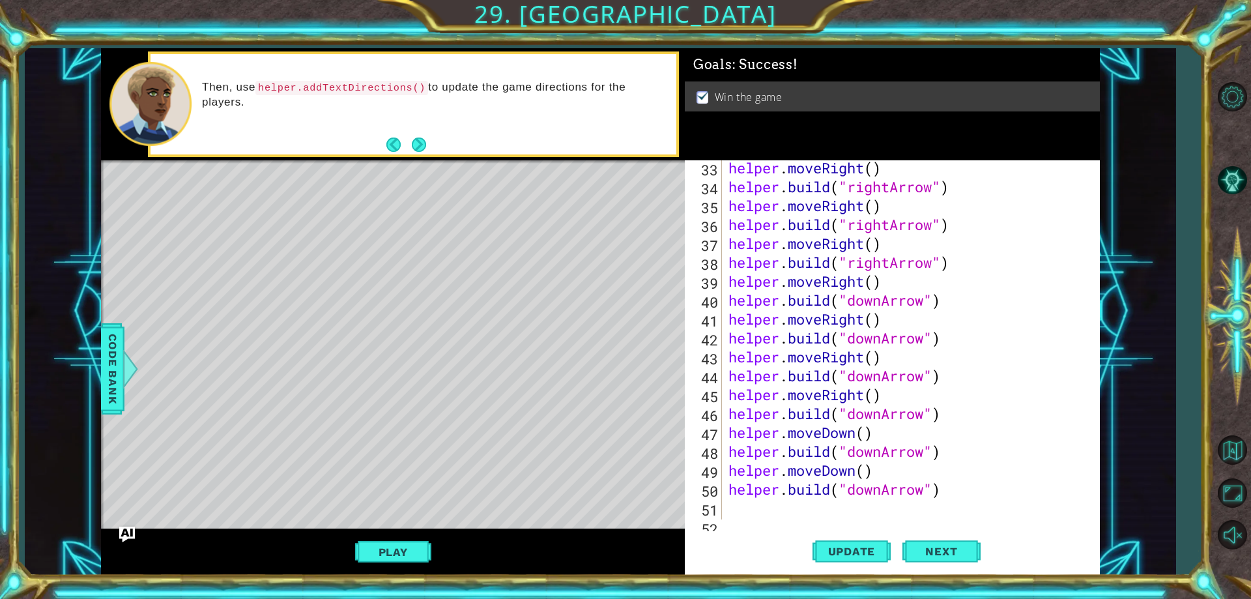
scroll to position [718, 0]
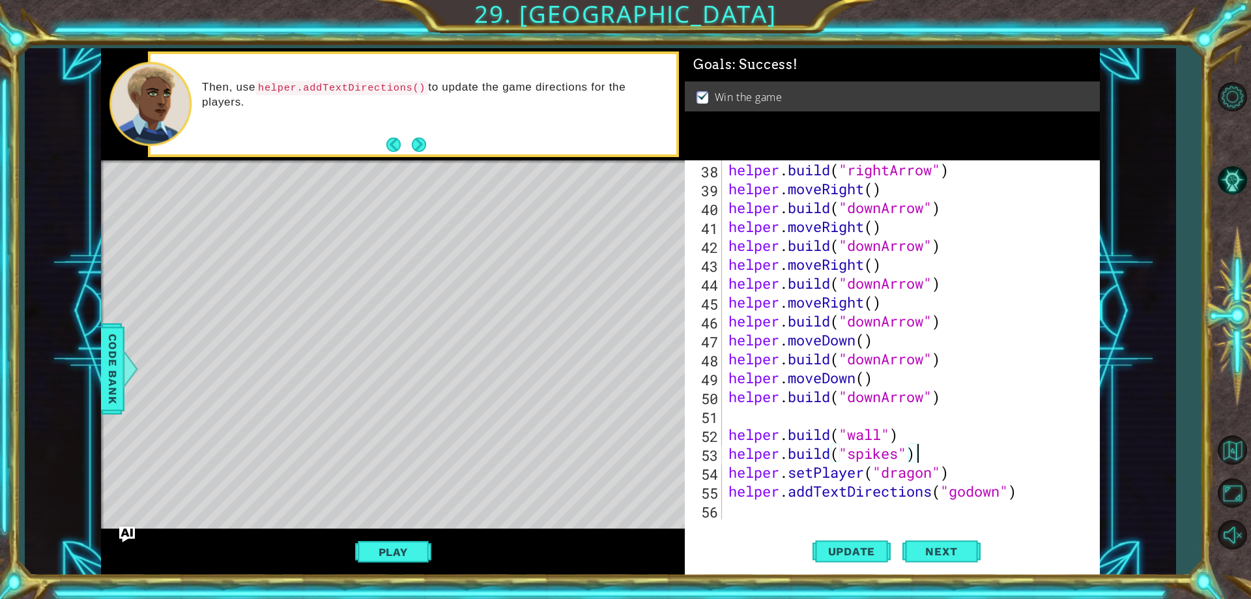
click at [991, 457] on div "helper . build ( "rightArrow" ) helper . moveRight ( ) helper . build ( "downAr…" at bounding box center [909, 358] width 366 height 397
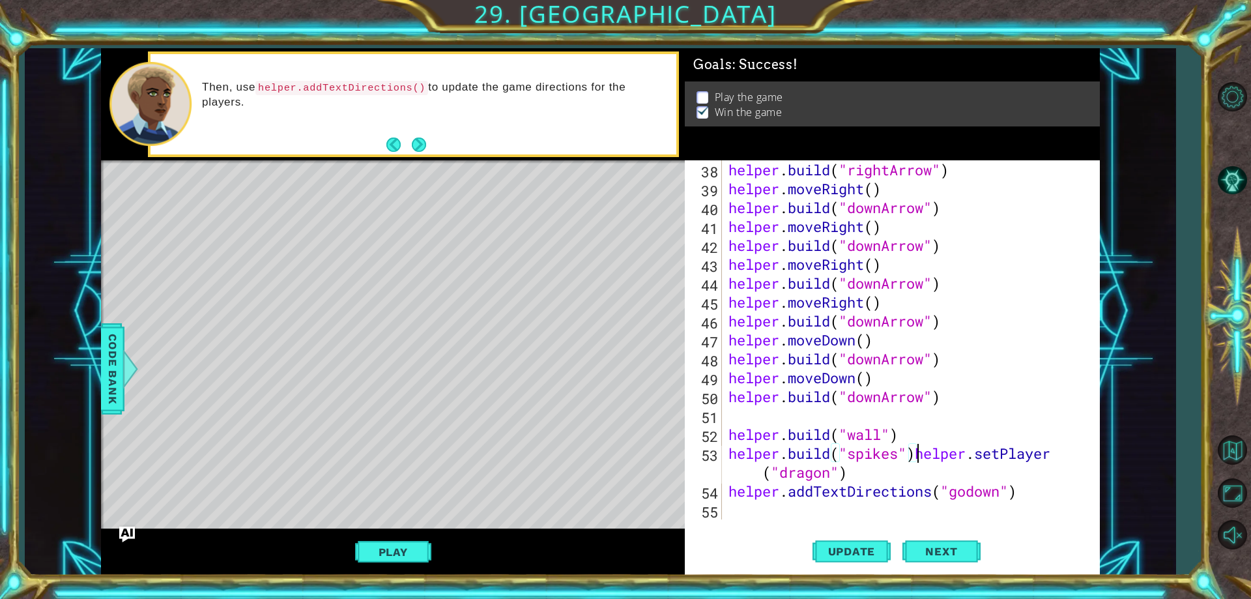
scroll to position [0, 9]
click at [995, 448] on div "helper . build ( "rightArrow" ) helper . moveRight ( ) helper . build ( "downAr…" at bounding box center [906, 339] width 360 height 359
type textarea "[DOMAIN_NAME]("spikes")"
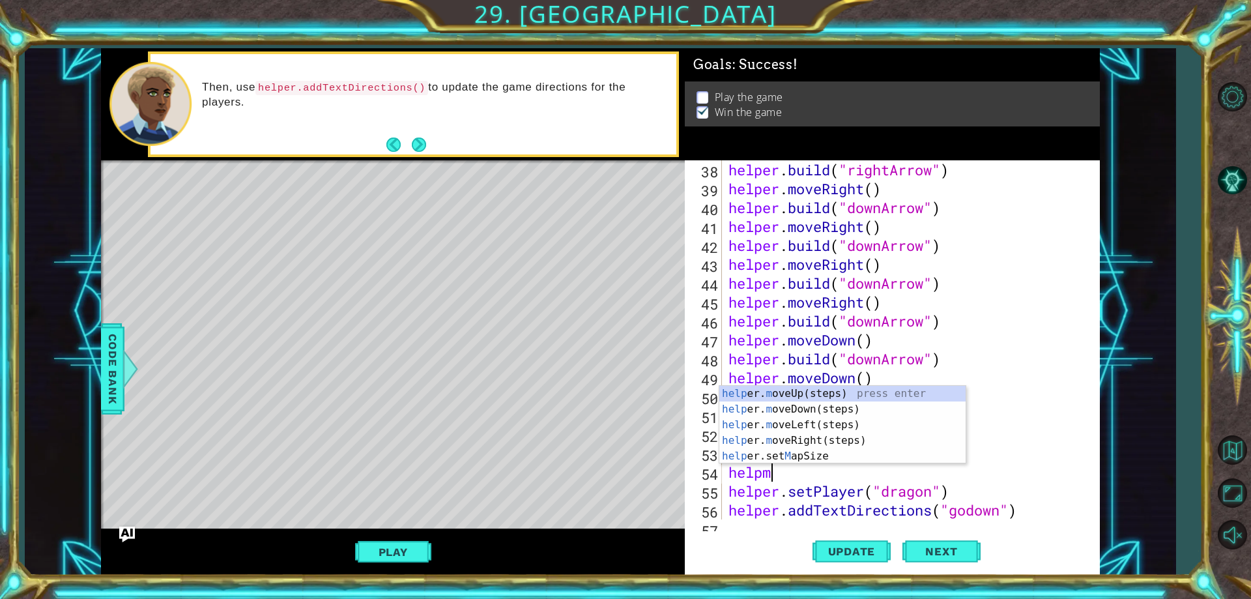
type textarea "helpmd"
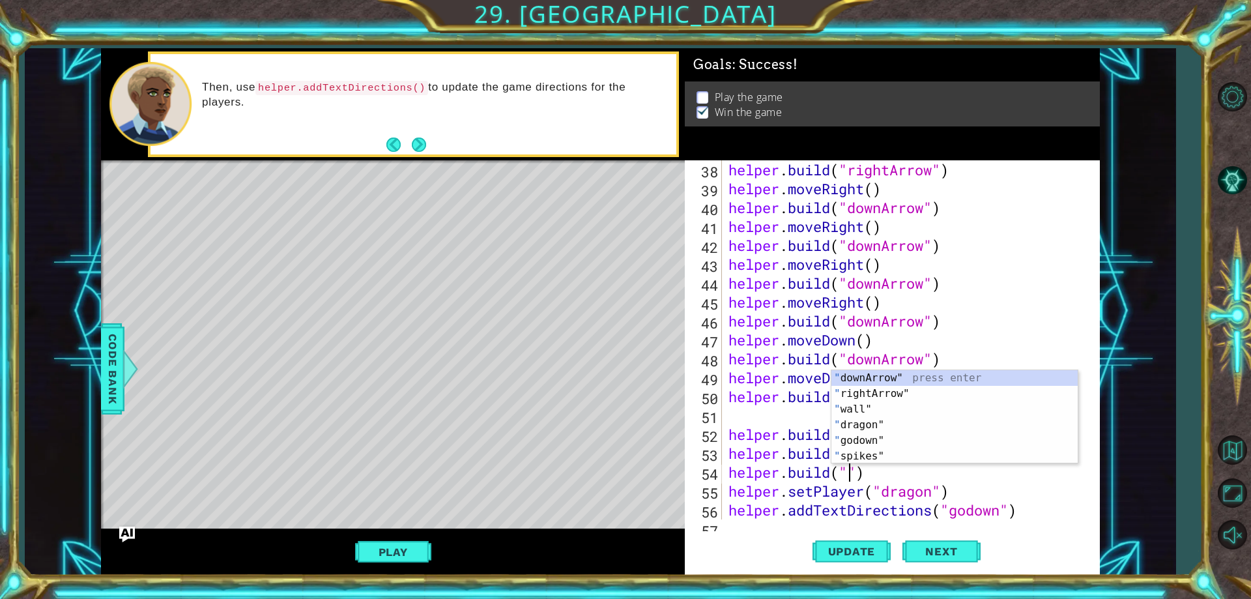
scroll to position [0, 6]
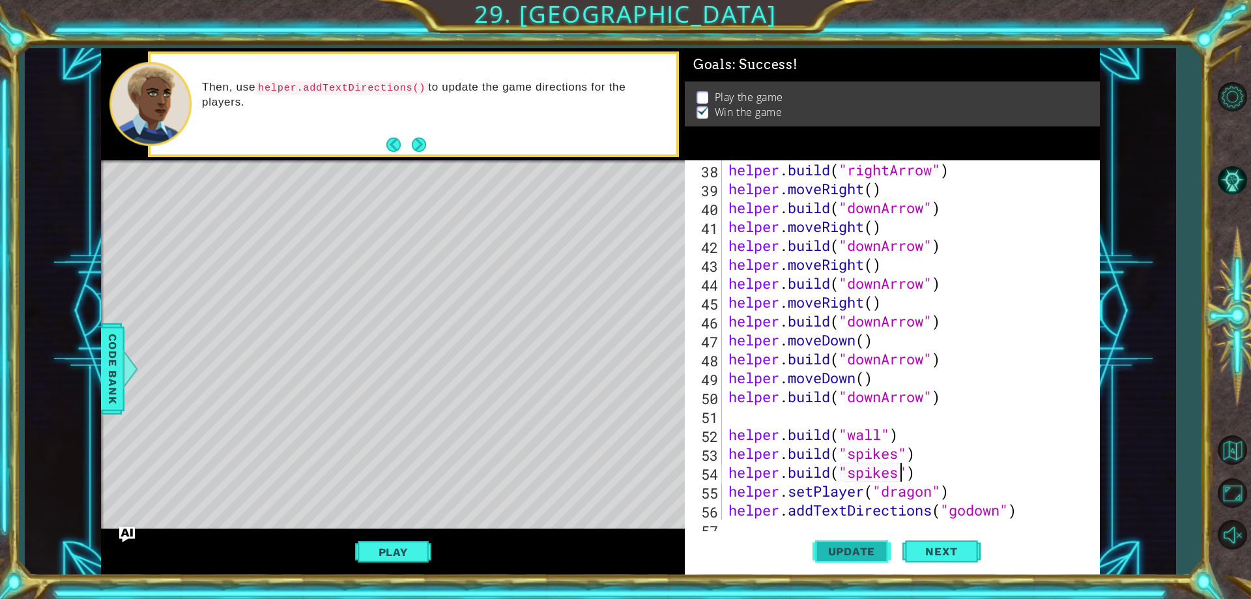
type textarea "[DOMAIN_NAME]("spikes")"
click at [866, 543] on button "Update" at bounding box center [851, 552] width 78 height 42
click at [924, 446] on div "helper . build ( "rightArrow" ) helper . moveRight ( ) helper . build ( "downAr…" at bounding box center [909, 358] width 366 height 397
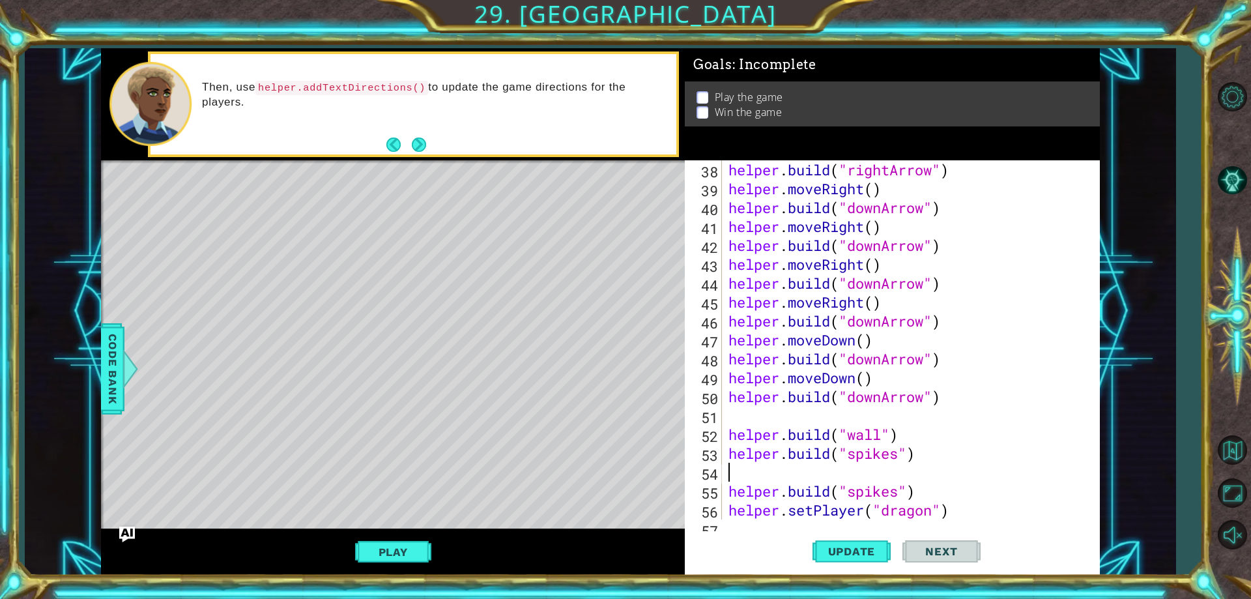
scroll to position [0, 0]
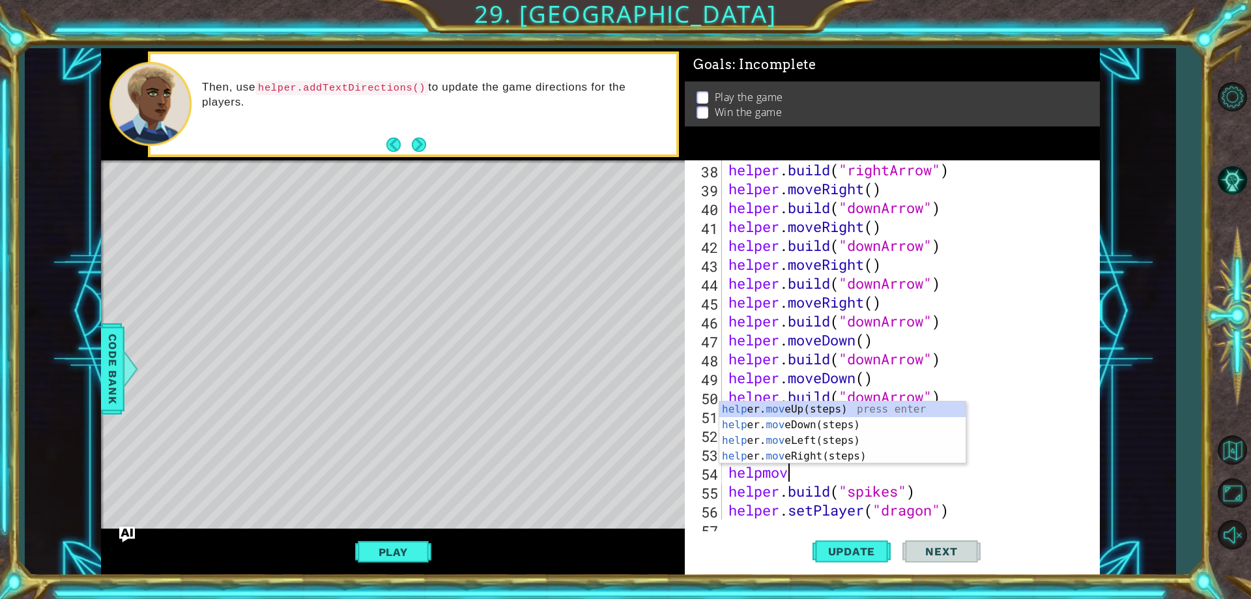
type textarea "helpmovd"
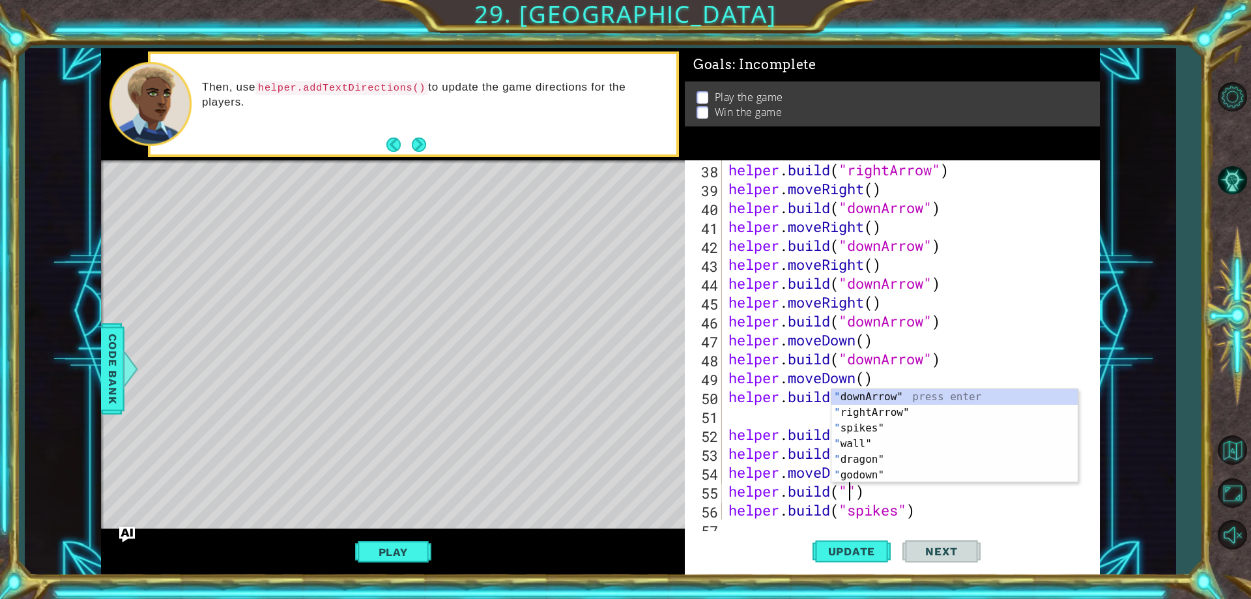
scroll to position [0, 6]
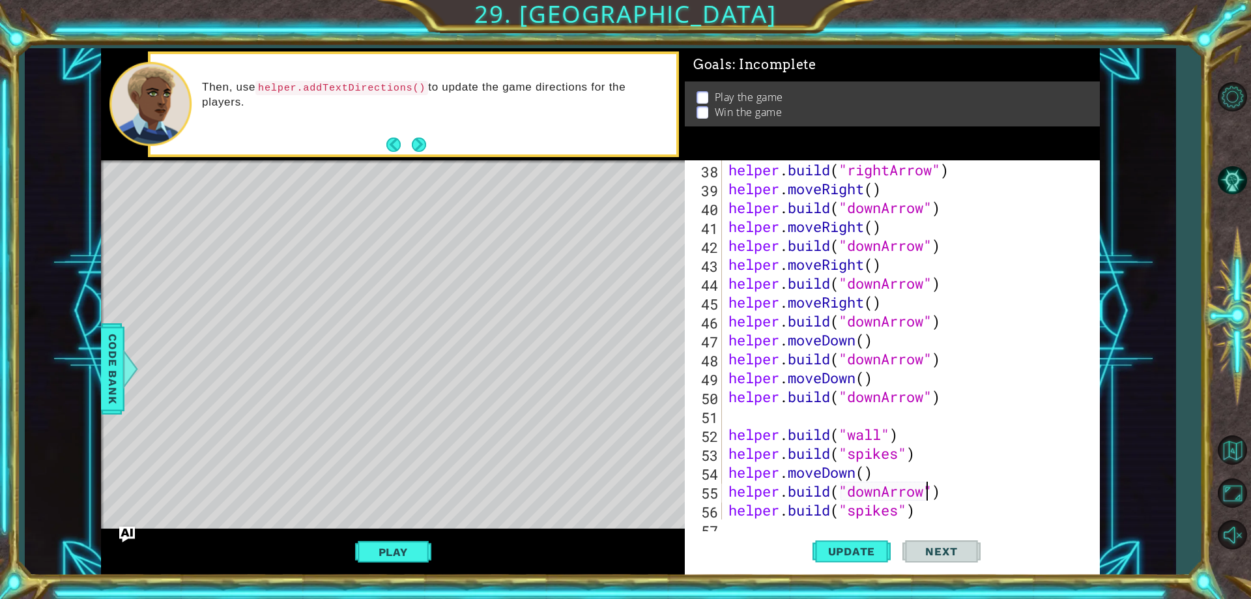
click at [840, 576] on div "1 ההההההההההההההההההההההההההההההההההההההההההההההההההההההההההההההההההההההההההההה…" at bounding box center [625, 299] width 1251 height 599
click at [872, 565] on button "Update" at bounding box center [851, 552] width 78 height 42
click at [876, 560] on button "Update" at bounding box center [851, 552] width 78 height 42
click at [876, 559] on button "Update" at bounding box center [851, 552] width 78 height 42
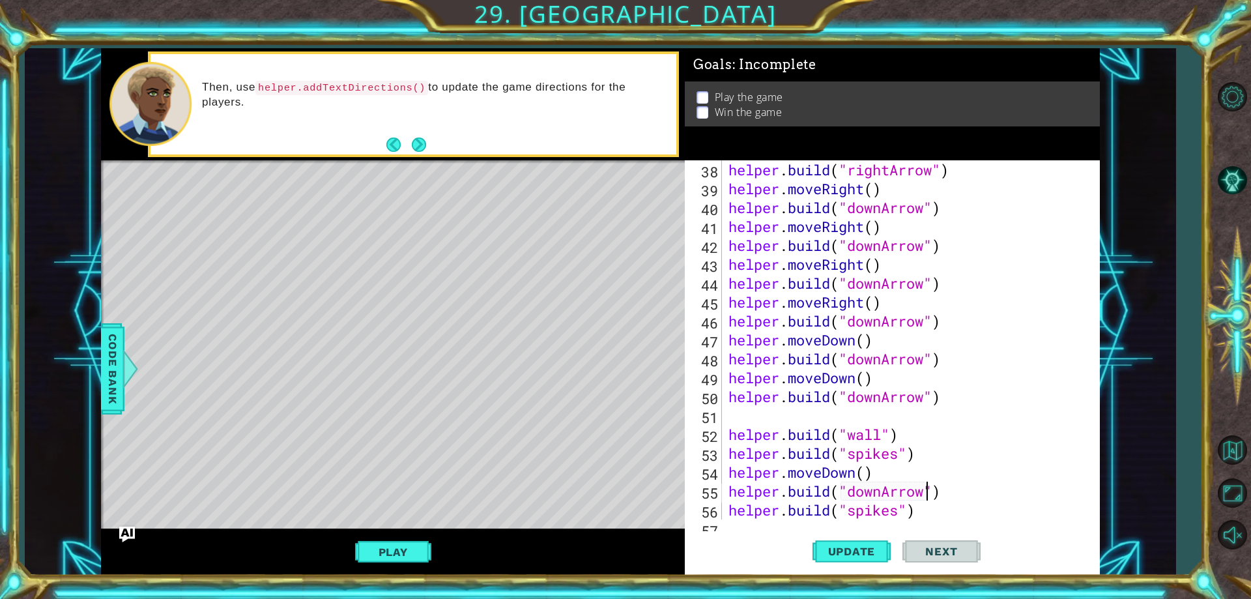
click at [406, 567] on div "Play" at bounding box center [393, 551] width 584 height 46
click at [412, 550] on button "Play" at bounding box center [393, 551] width 76 height 25
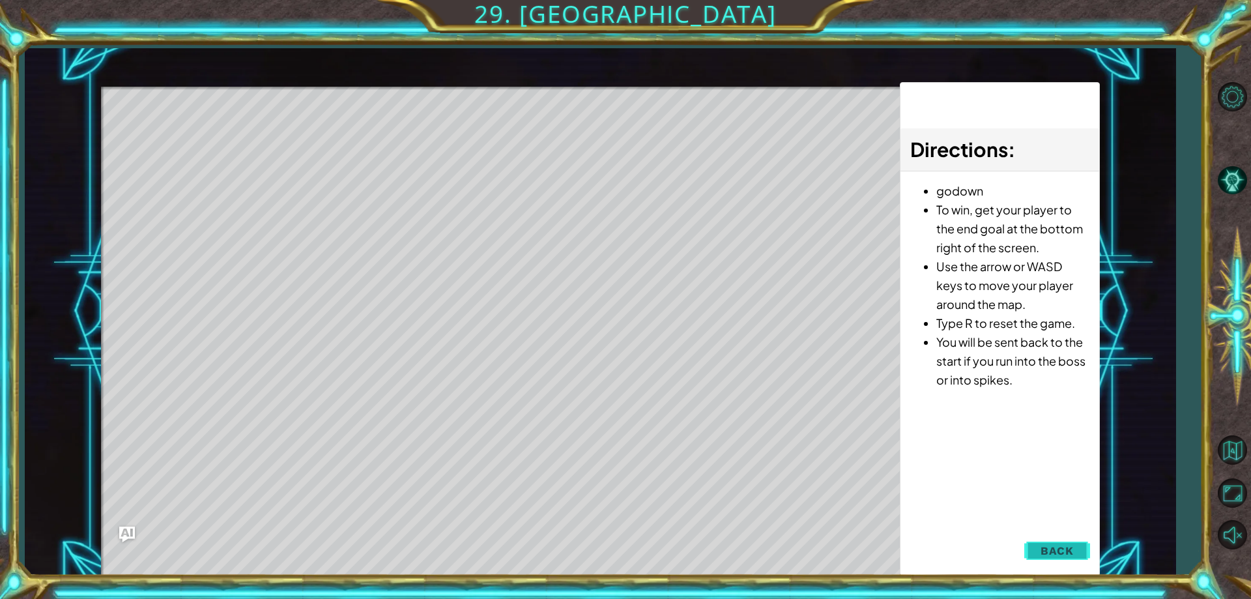
click at [1053, 554] on span "Back" at bounding box center [1056, 550] width 33 height 13
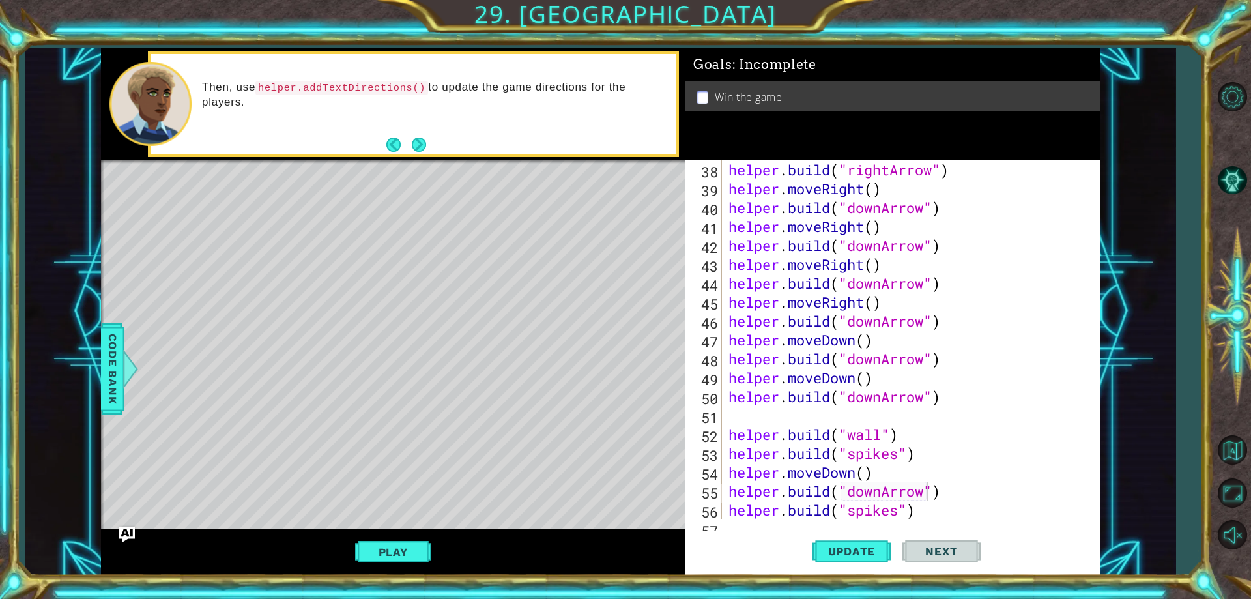
scroll to position [757, 0]
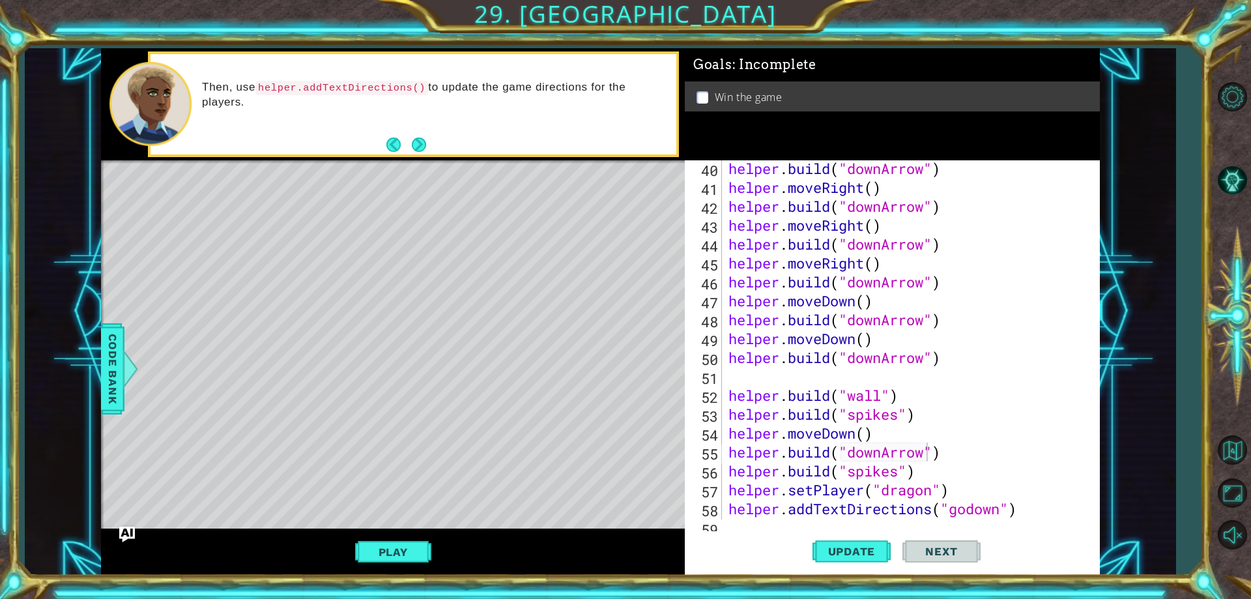
type textarea "[DOMAIN_NAME]("spikes")"
click at [961, 464] on div "helper . build ( "downArrow" ) helper . moveRight ( ) helper . build ( "downArr…" at bounding box center [909, 357] width 366 height 397
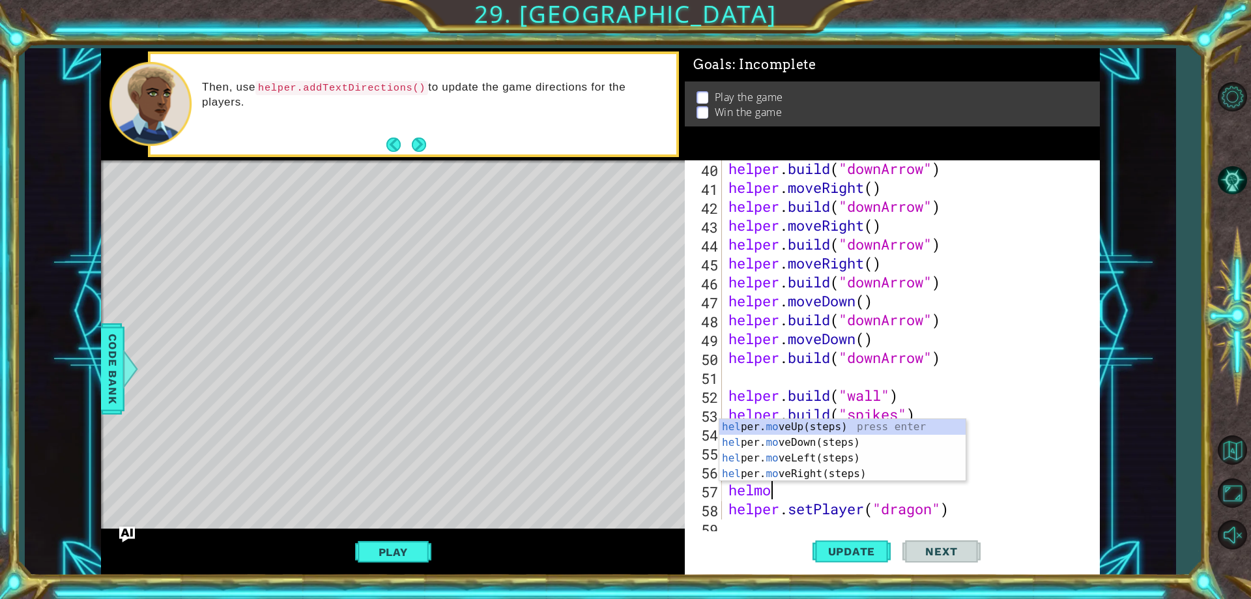
type textarea "helmol"
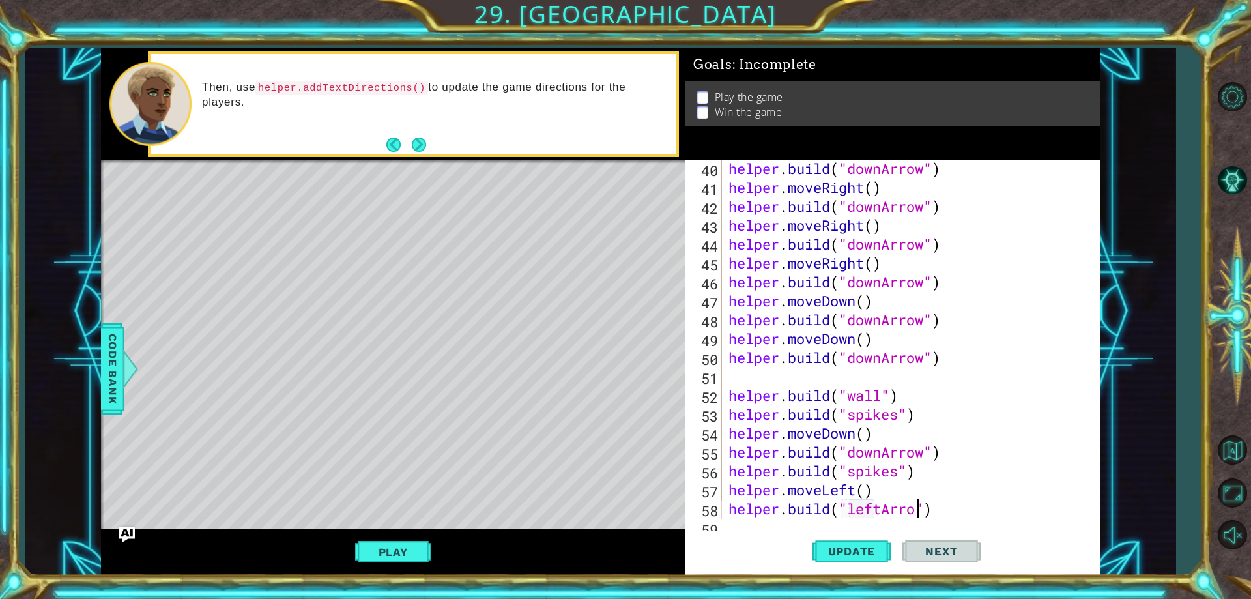
scroll to position [0, 9]
type textarea "[DOMAIN_NAME]("leftArrow")"
click at [865, 543] on button "Update" at bounding box center [851, 552] width 78 height 42
click at [865, 545] on span "Update" at bounding box center [852, 551] width 74 height 13
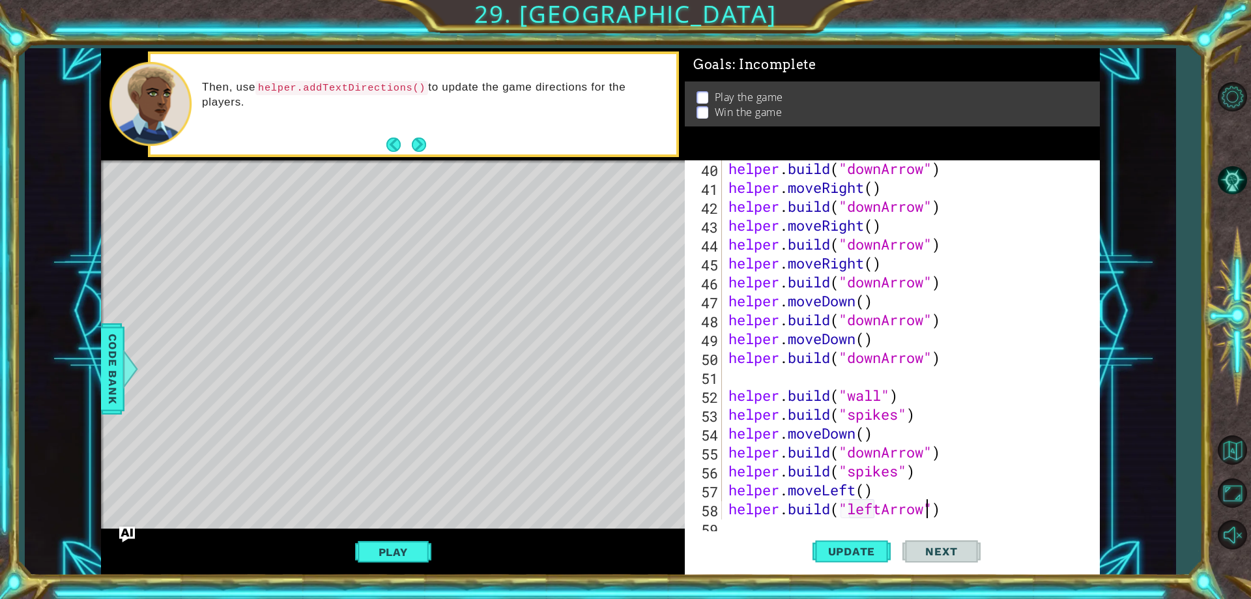
click at [1013, 515] on div "helper . build ( "downArrow" ) helper . moveRight ( ) helper . build ( "downArr…" at bounding box center [909, 357] width 366 height 397
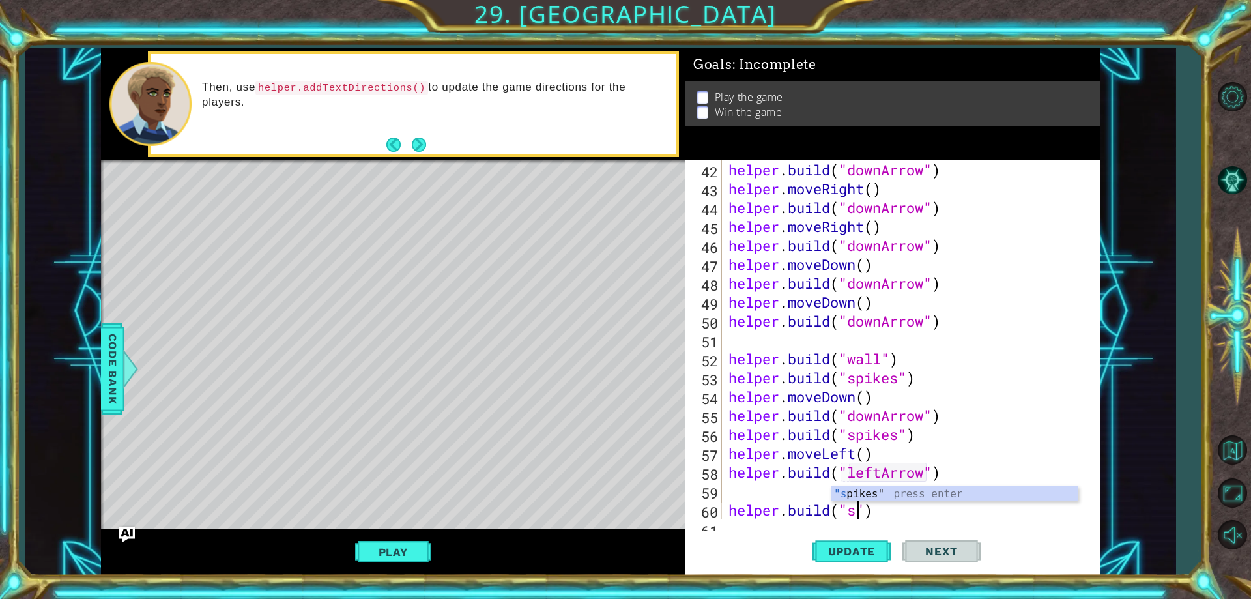
scroll to position [0, 7]
type textarea "[DOMAIN_NAME]("spikes")"
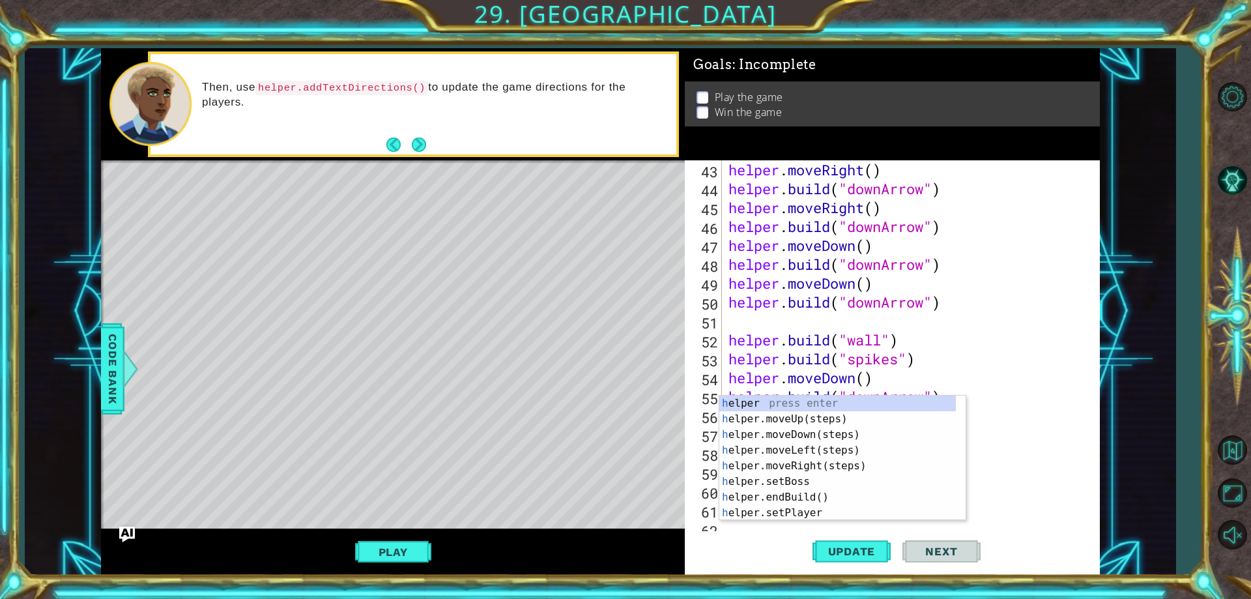
scroll to position [812, 0]
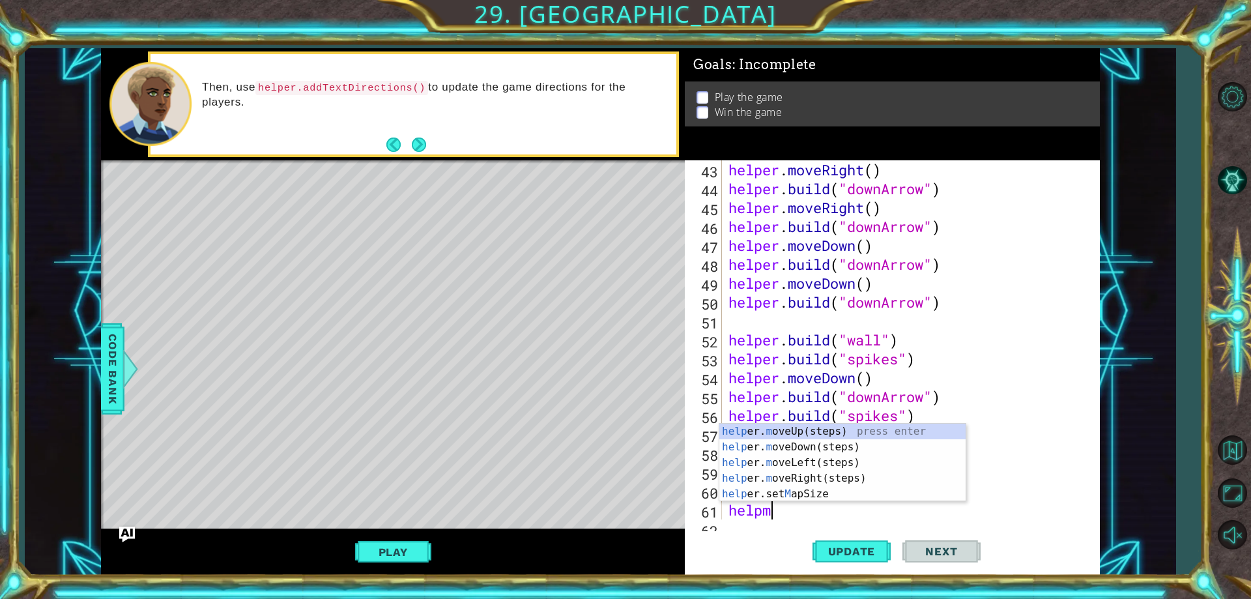
type textarea "helpmd"
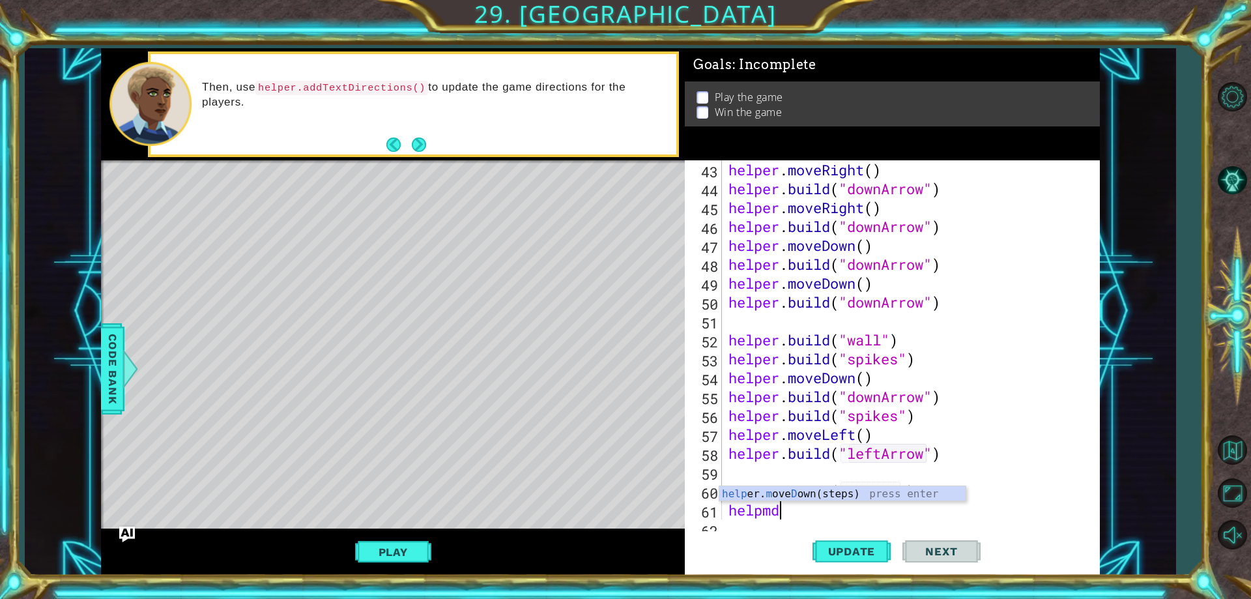
scroll to position [0, 0]
type textarea "h"
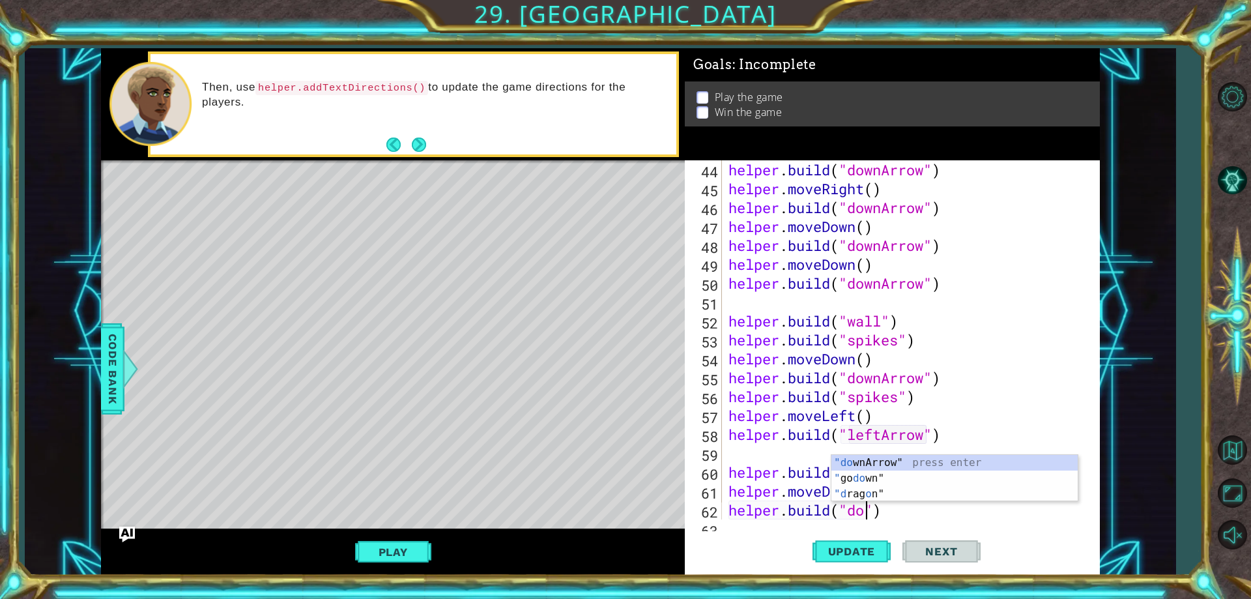
scroll to position [0, 7]
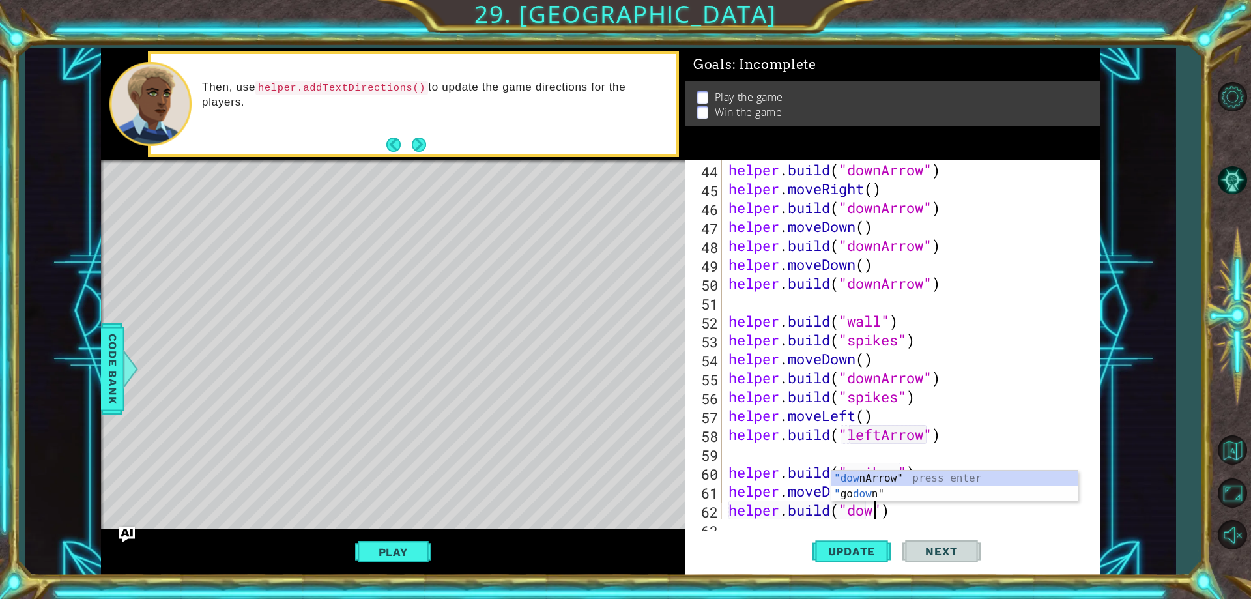
type textarea "[DOMAIN_NAME]("downArrow")"
type textarea "h"
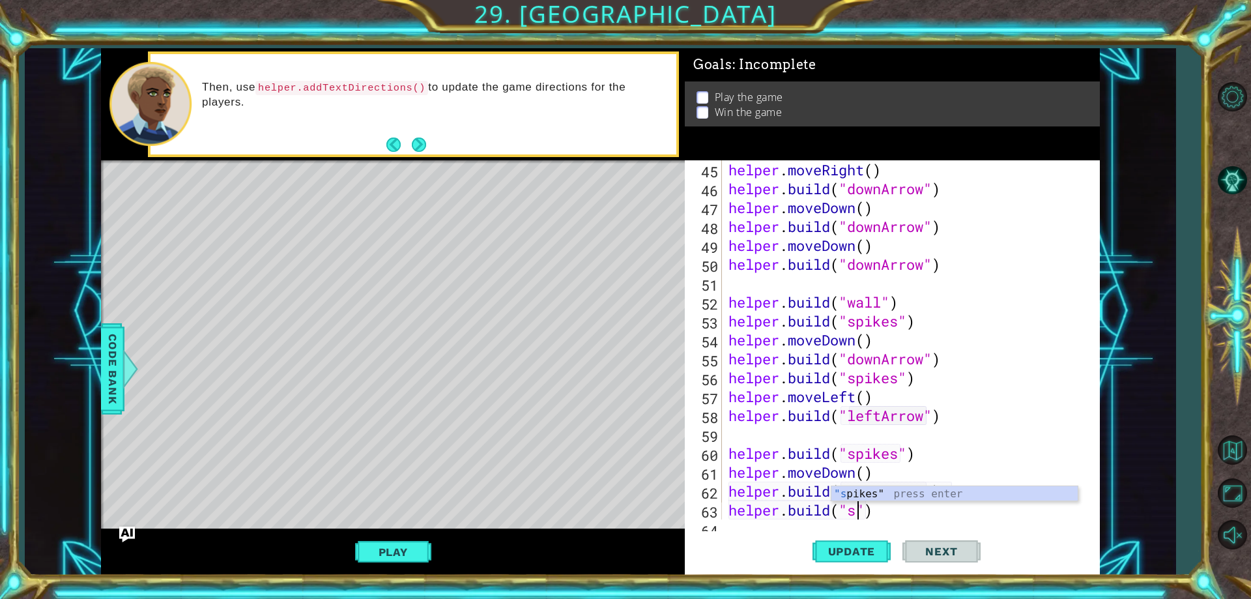
scroll to position [0, 6]
type textarea "[DOMAIN_NAME]("spikes")"
click at [825, 555] on span "Update" at bounding box center [852, 551] width 74 height 13
click at [359, 558] on button "Play" at bounding box center [393, 551] width 76 height 25
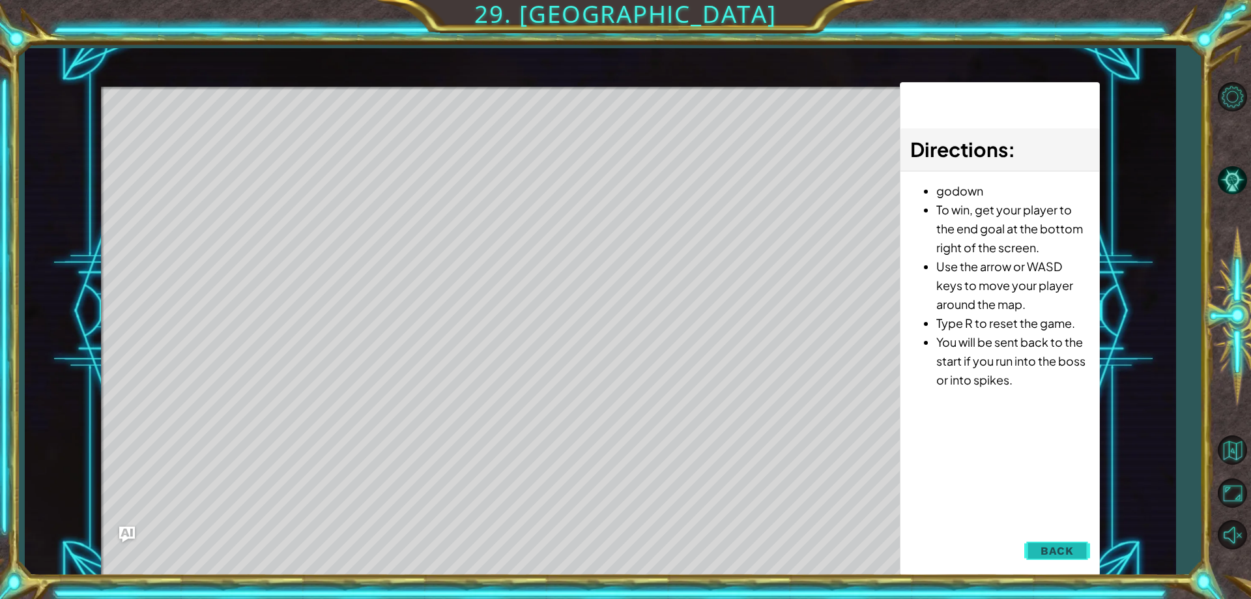
click at [1077, 555] on button "Back" at bounding box center [1057, 550] width 66 height 26
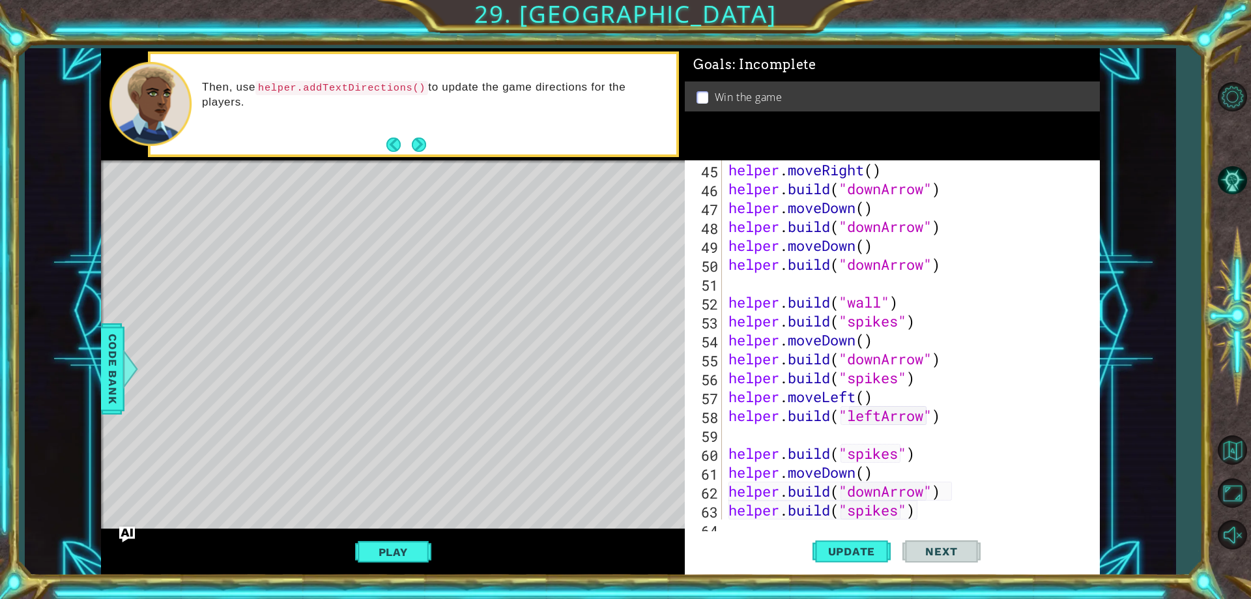
click at [389, 556] on button "Play" at bounding box center [393, 551] width 76 height 25
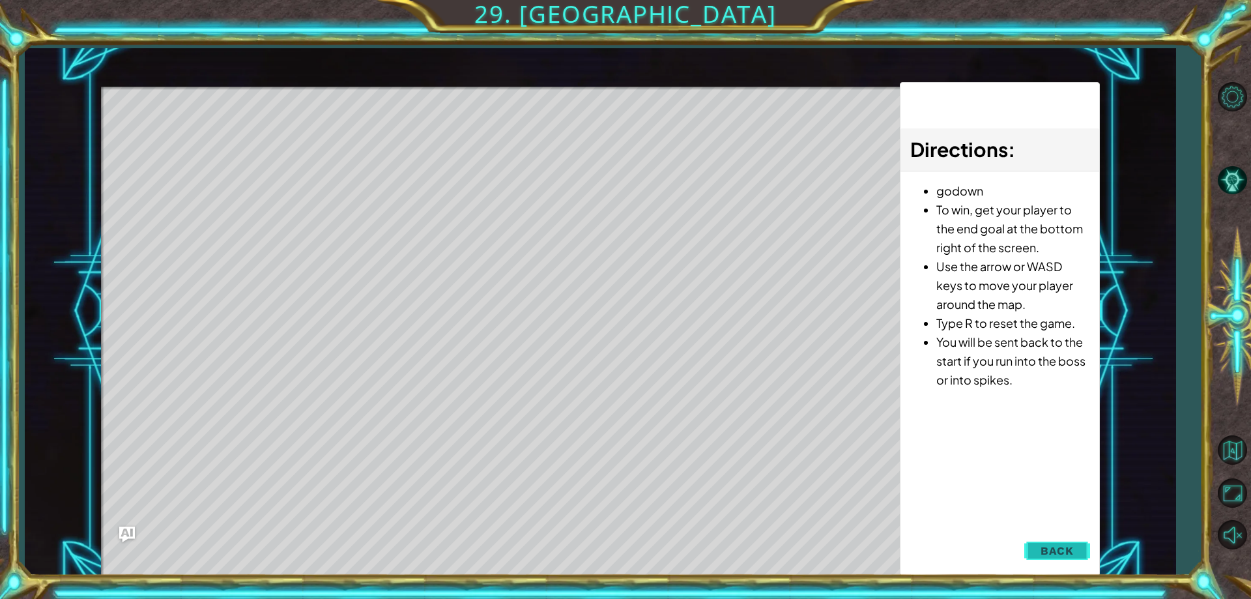
click at [1036, 553] on button "Back" at bounding box center [1057, 550] width 66 height 26
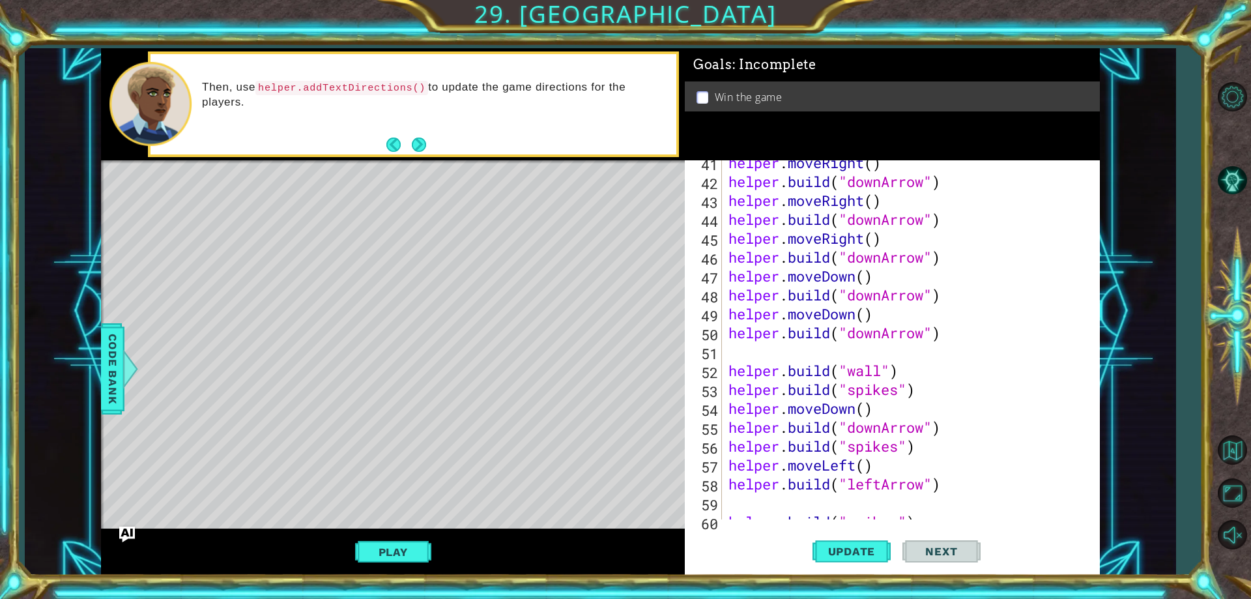
scroll to position [860, 0]
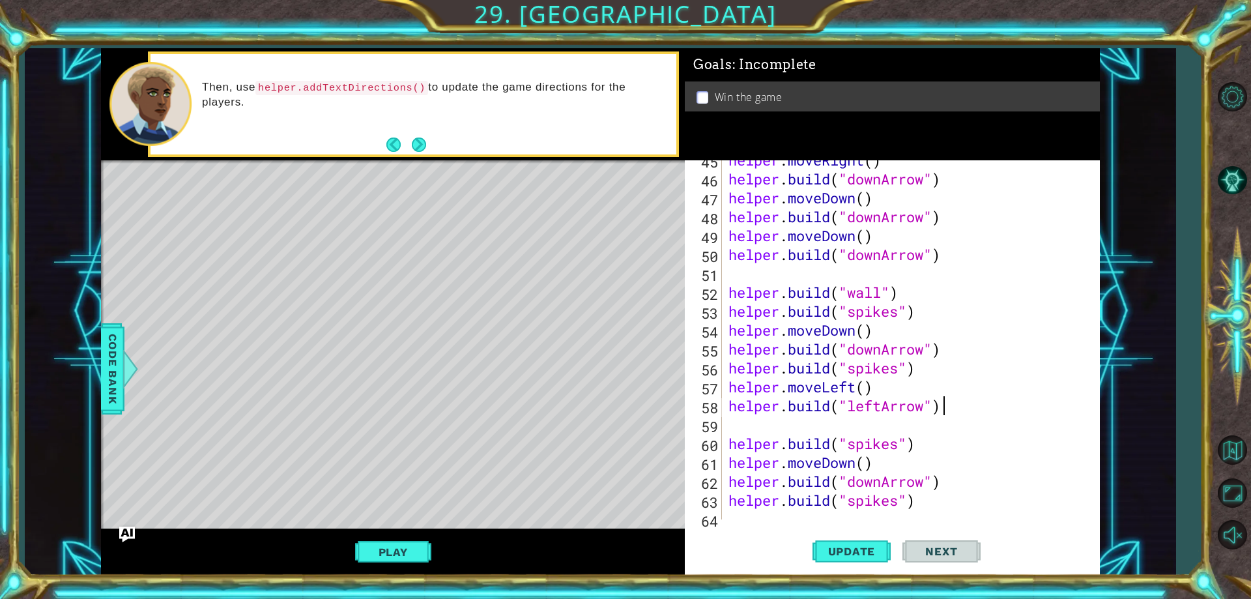
click at [981, 407] on div "helper . moveRight ( ) helper . build ( "downArrow" ) helper . moveDown ( ) hel…" at bounding box center [909, 348] width 366 height 397
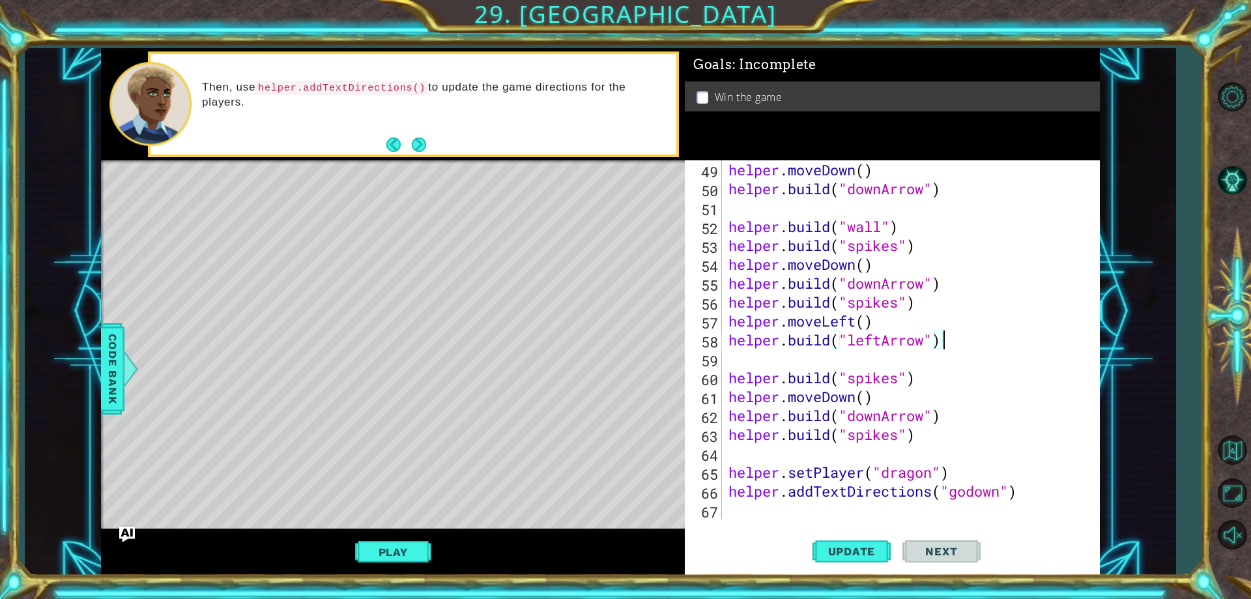
scroll to position [926, 0]
click at [958, 442] on div "helper . moveDown ( ) helper . build ( "downArrow" ) helper . build ( "wall" ) …" at bounding box center [909, 358] width 366 height 397
click at [959, 433] on div "helper . moveDown ( ) helper . build ( "downArrow" ) helper . build ( "wall" ) …" at bounding box center [906, 339] width 360 height 359
type textarea "[DOMAIN_NAME]("spikes")"
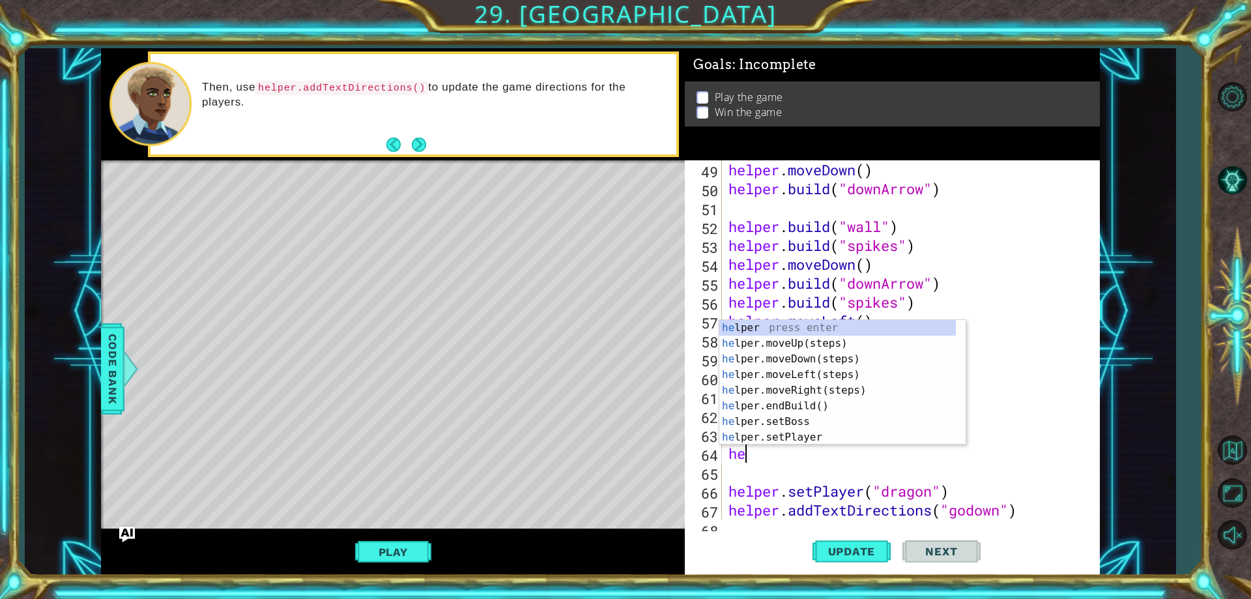
scroll to position [0, 1]
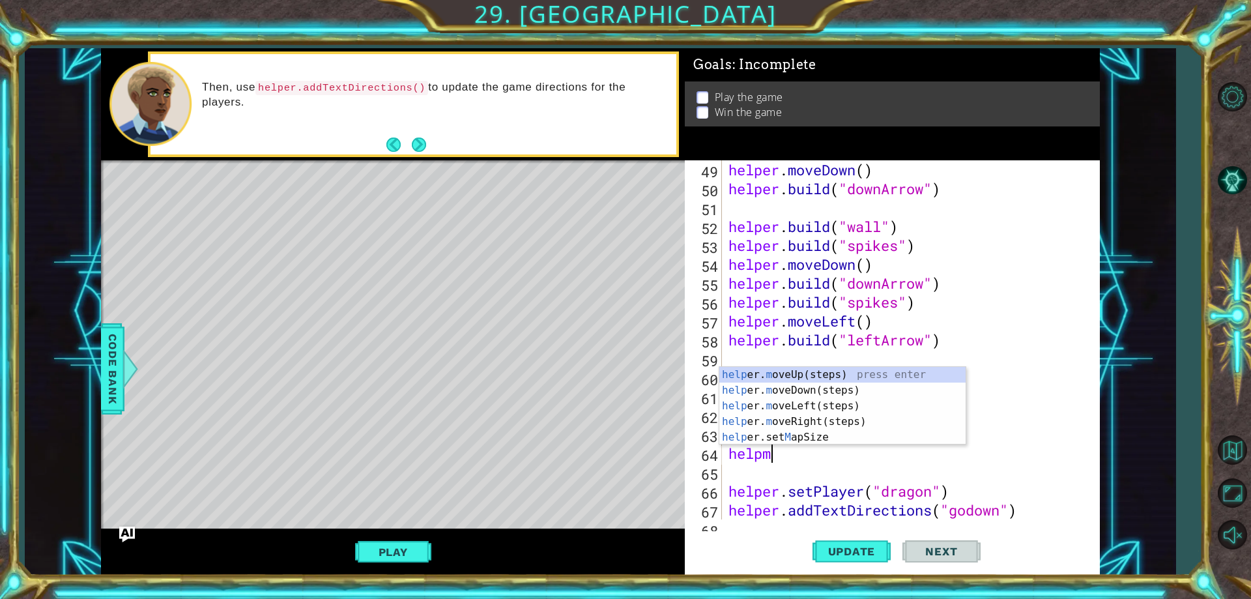
type textarea "helpml"
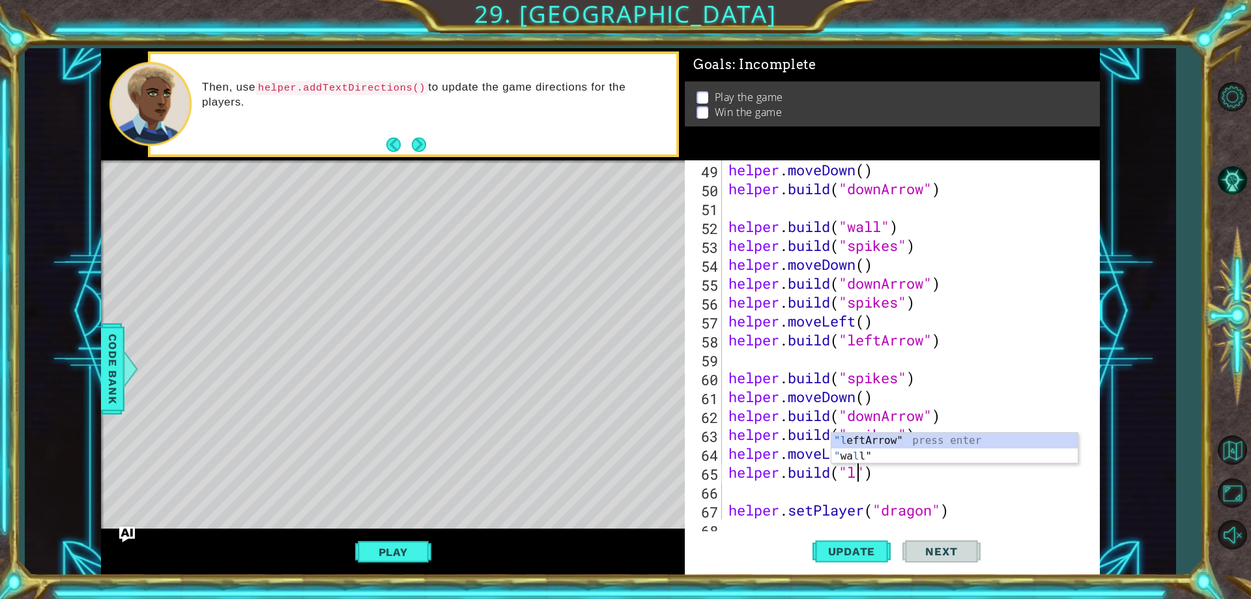
scroll to position [0, 7]
type textarea "[DOMAIN_NAME]("leftArrow")"
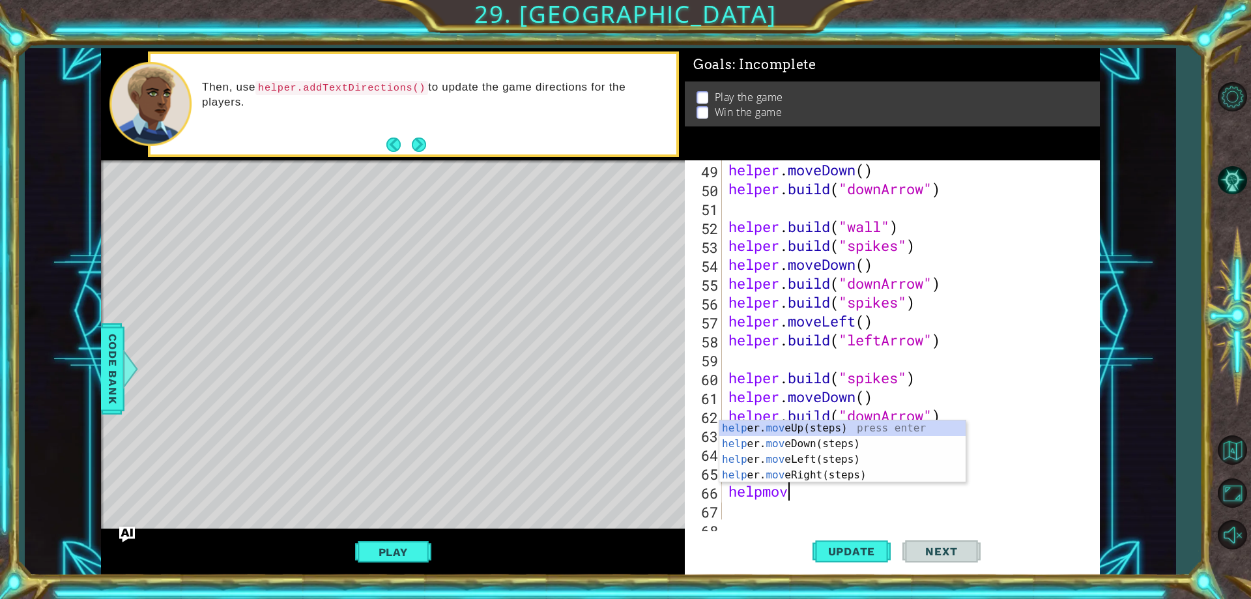
type textarea "helpmovi"
type textarea "helper.moveu"
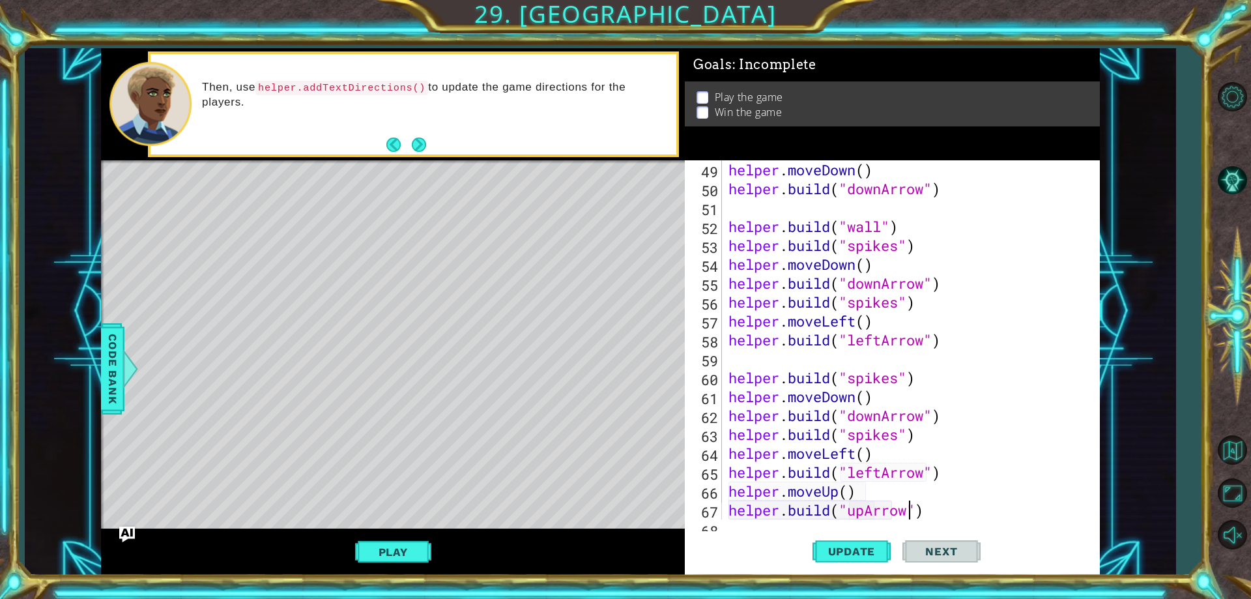
scroll to position [0, 8]
click at [860, 545] on span "Update" at bounding box center [852, 551] width 74 height 13
click at [844, 539] on button "Update" at bounding box center [851, 552] width 78 height 42
click at [846, 539] on button "Update" at bounding box center [851, 552] width 78 height 42
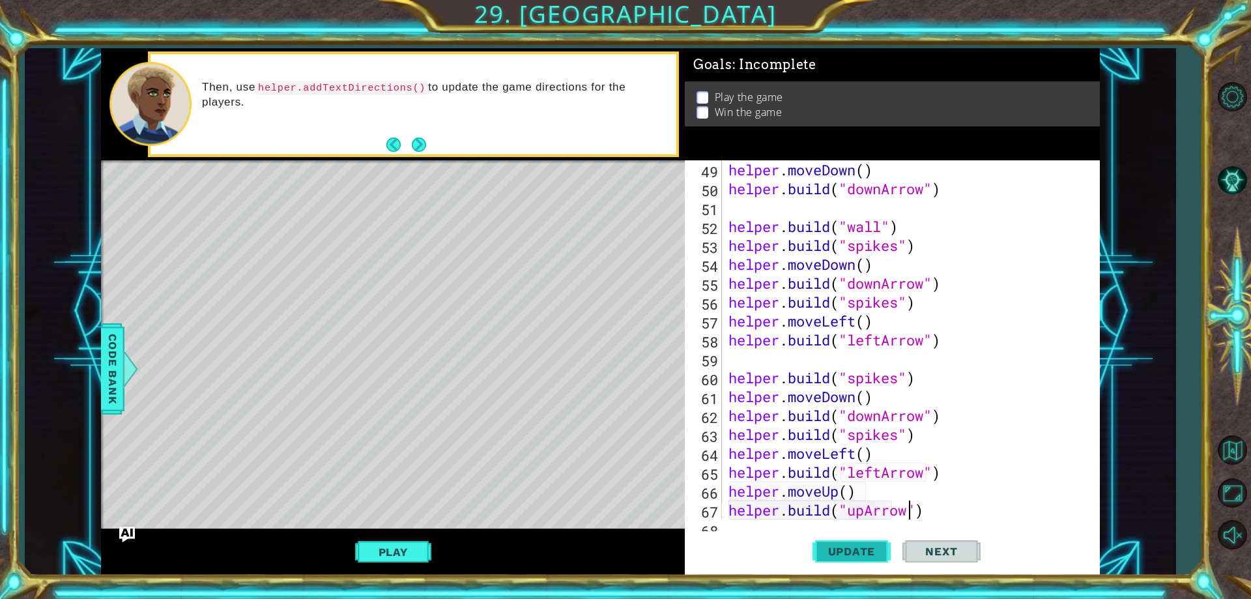
click at [819, 549] on span "Update" at bounding box center [852, 551] width 74 height 13
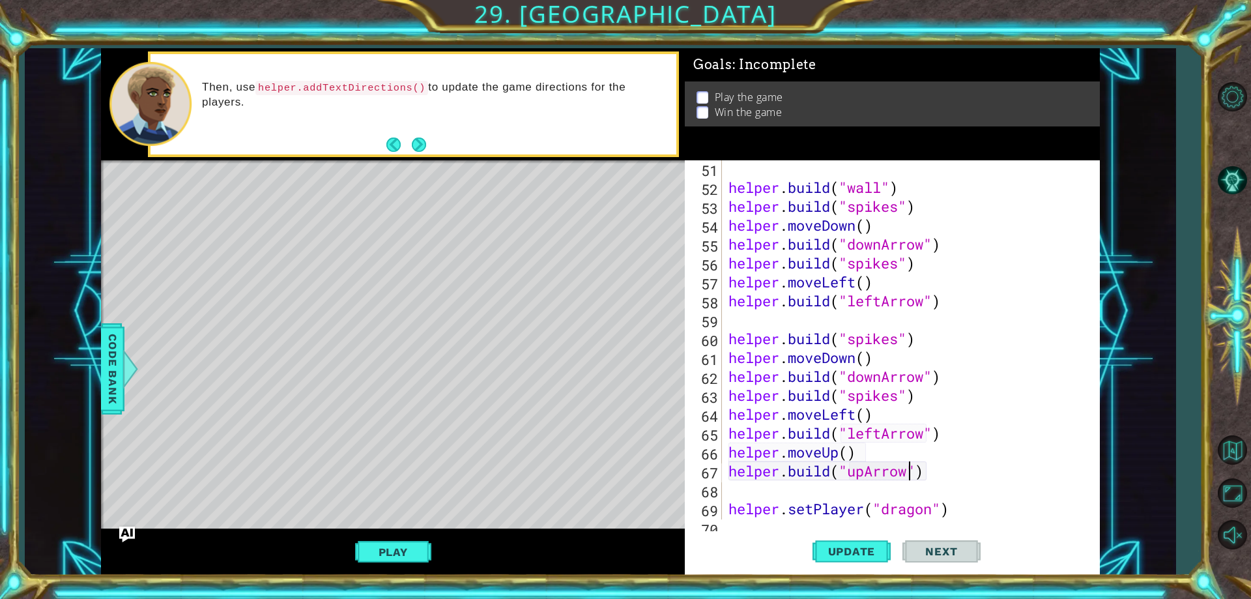
scroll to position [965, 0]
click at [953, 429] on div "helper . build ( "wall" ) helper . build ( "spikes" ) helper . moveDown ( ) hel…" at bounding box center [909, 357] width 366 height 397
type textarea "[DOMAIN_NAME]("leftArrow")"
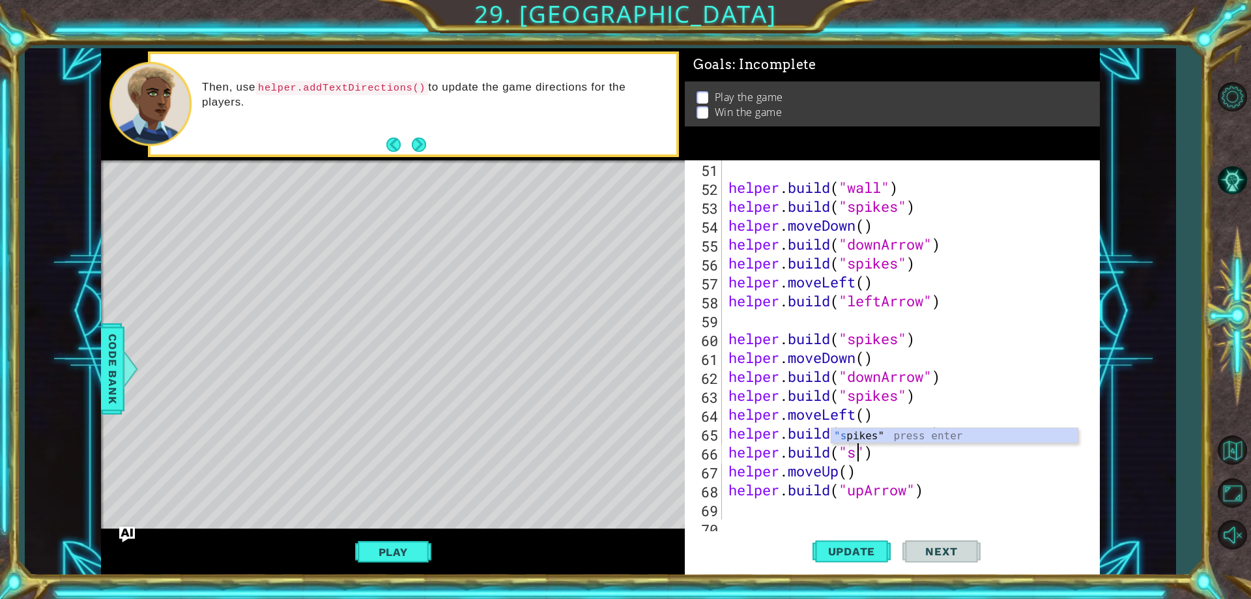
type textarea "[DOMAIN_NAME]("spikes")"
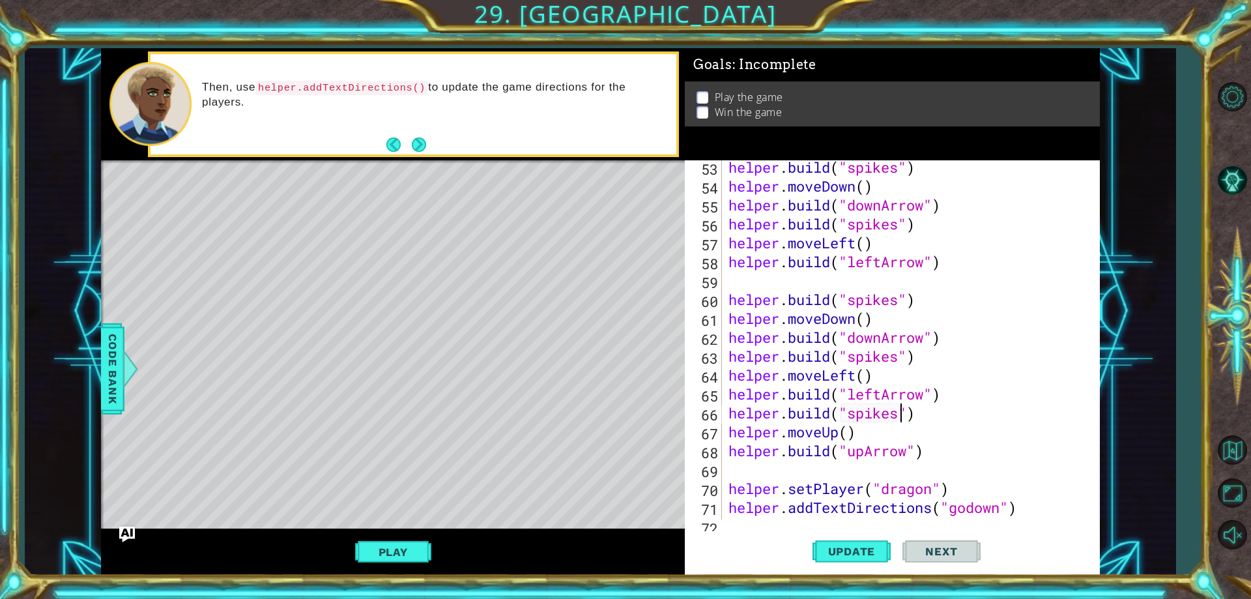
scroll to position [1020, 0]
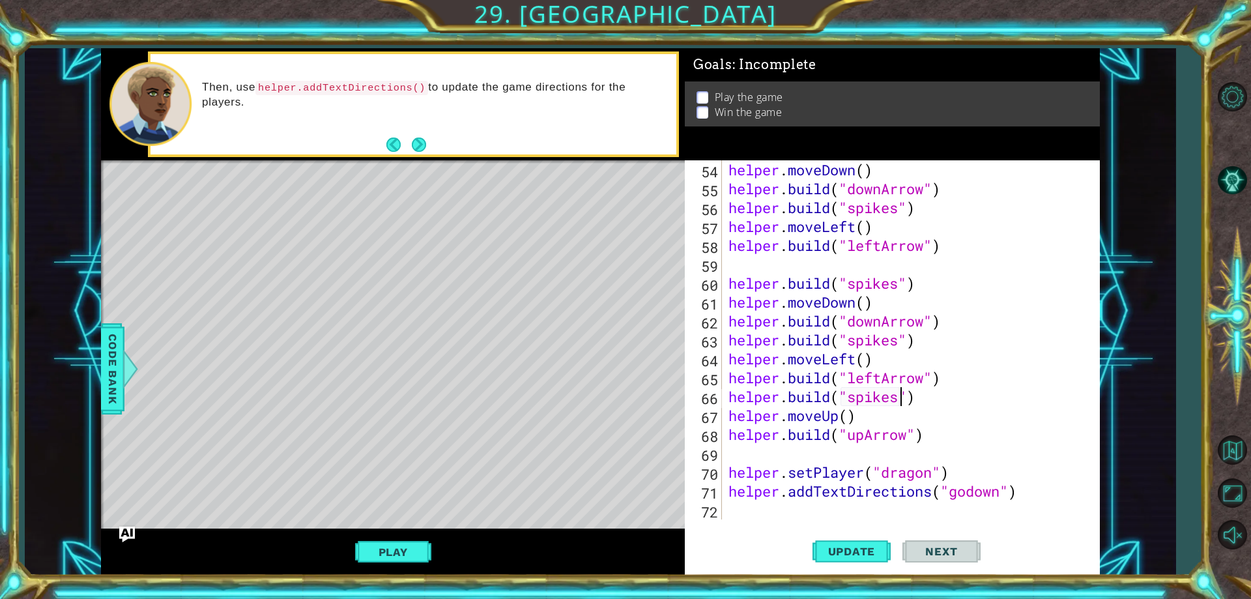
click at [953, 444] on div "helper . moveDown ( ) helper . build ( "downArrow" ) helper . build ( "spikes" …" at bounding box center [909, 358] width 366 height 397
click at [955, 431] on div "helper . moveDown ( ) helper . build ( "downArrow" ) helper . build ( "spikes" …" at bounding box center [909, 358] width 366 height 397
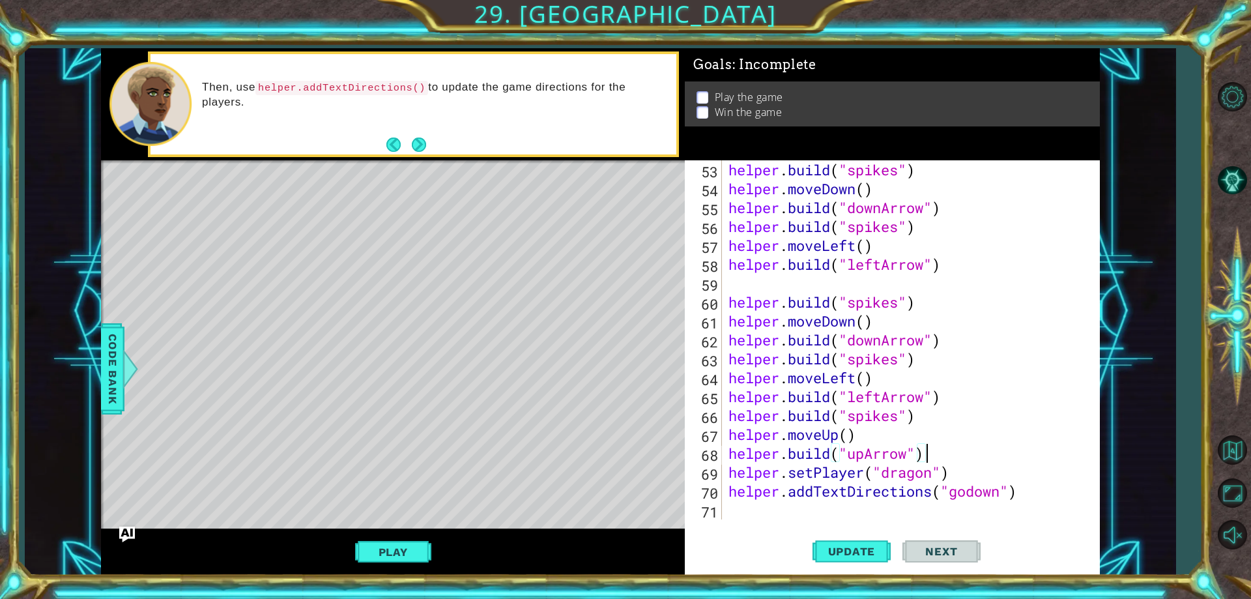
scroll to position [0, 8]
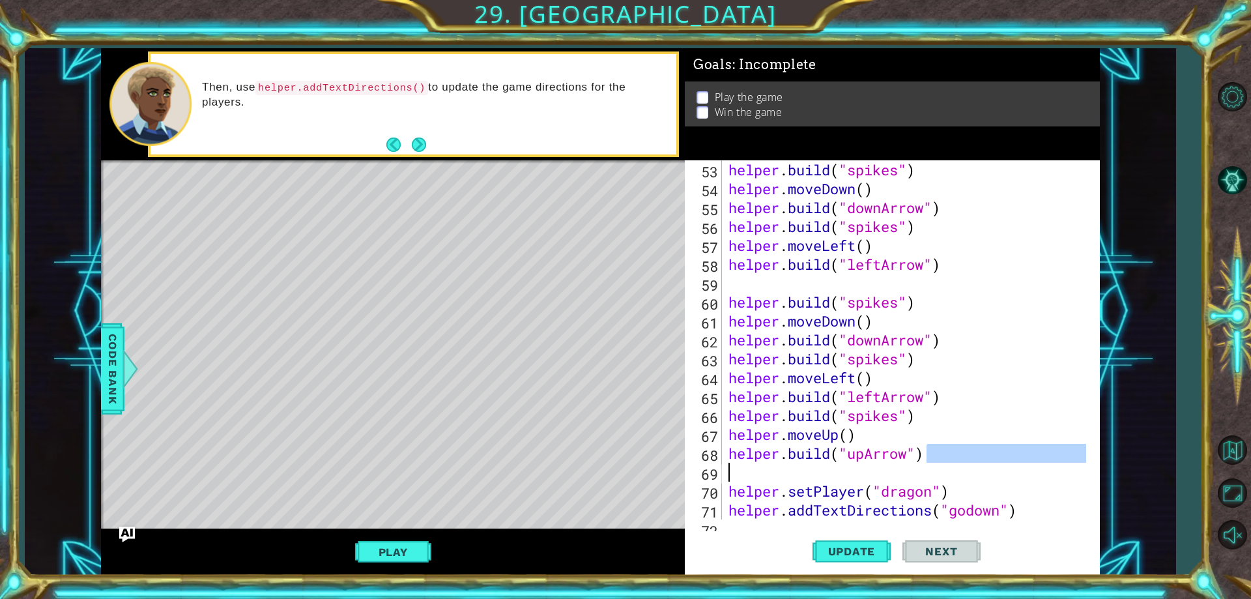
click at [846, 502] on div "helper . build ( "spikes" ) helper . moveDown ( ) helper . build ( "downArrow" …" at bounding box center [909, 358] width 366 height 397
type textarea "helper.addTextDirections("godown")"
click at [849, 476] on div "helper . build ( "spikes" ) helper . moveDown ( ) helper . build ( "downArrow" …" at bounding box center [909, 358] width 366 height 397
type textarea "helperl"
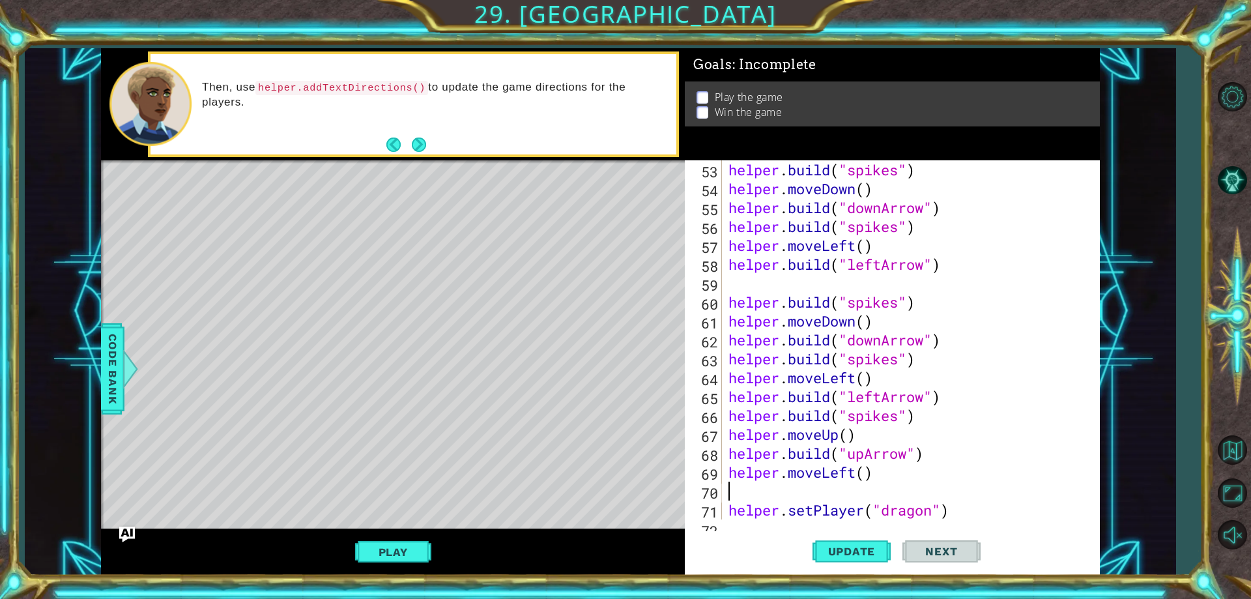
type textarea "helperl"
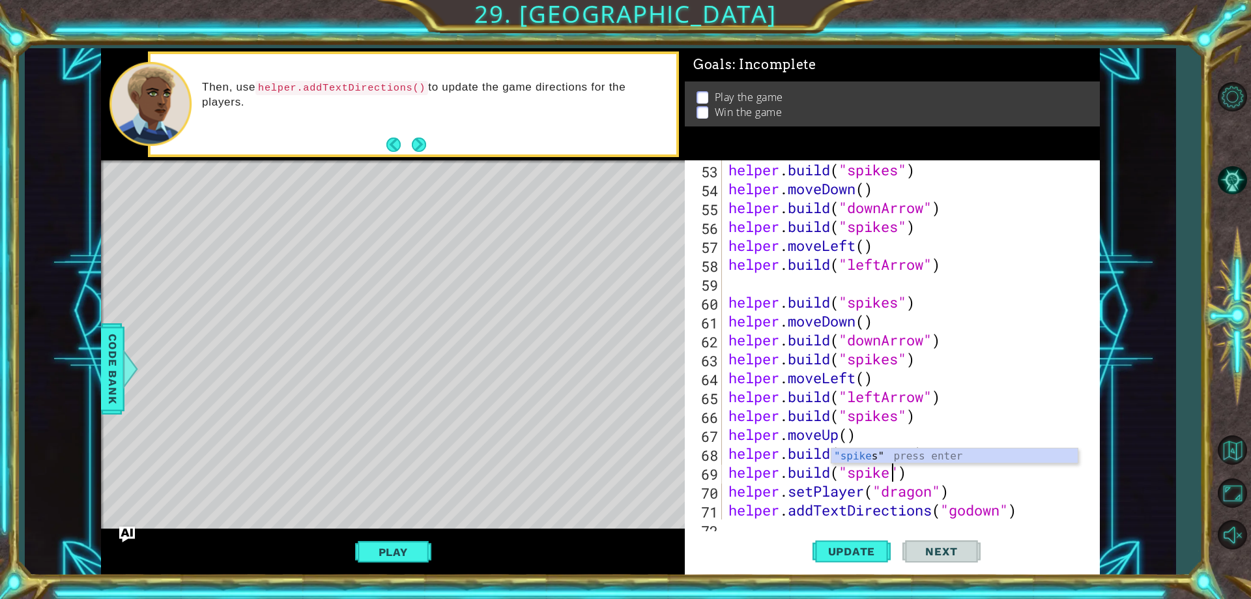
scroll to position [0, 8]
type textarea "[DOMAIN_NAME]("spikes")"
click at [871, 557] on span "Update" at bounding box center [852, 551] width 74 height 13
drag, startPoint x: 870, startPoint y: 557, endPoint x: 787, endPoint y: 506, distance: 97.6
click at [869, 556] on span "Update" at bounding box center [852, 551] width 74 height 13
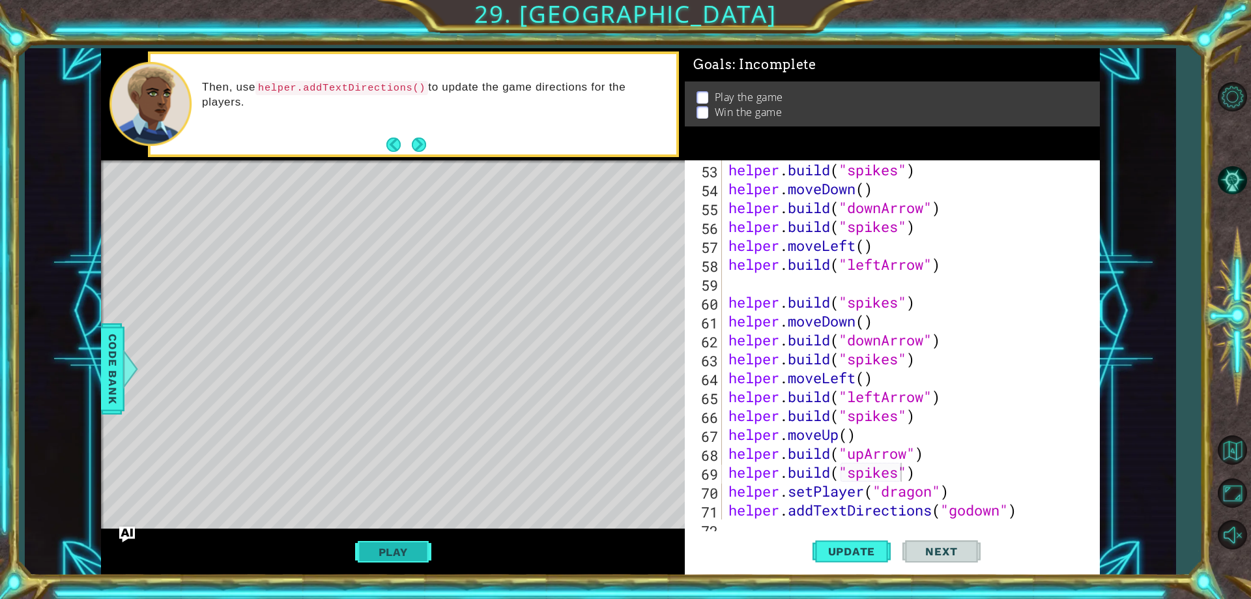
click at [422, 556] on button "Play" at bounding box center [393, 551] width 76 height 25
